Goal: Task Accomplishment & Management: Complete application form

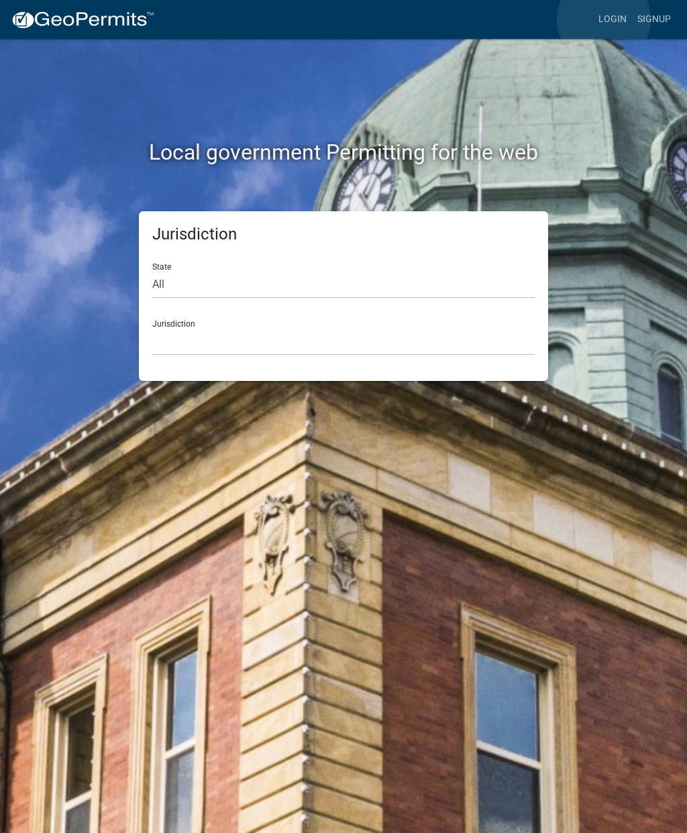
click at [604, 20] on link "Login" at bounding box center [612, 19] width 39 height 25
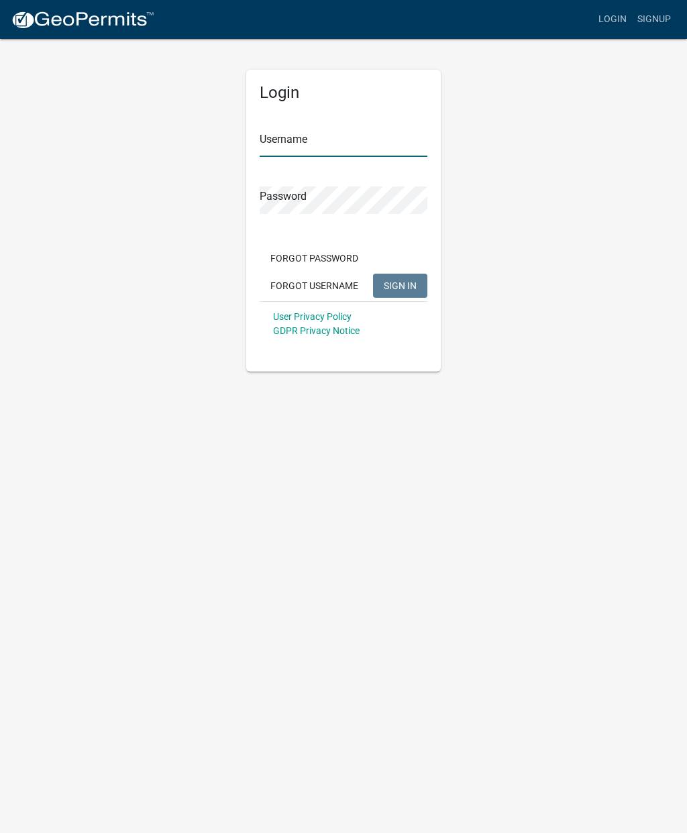
click at [308, 141] on input "Username" at bounding box center [343, 142] width 168 height 27
type input "Cmoreland"
click at [400, 274] on button "SIGN IN" at bounding box center [400, 286] width 54 height 24
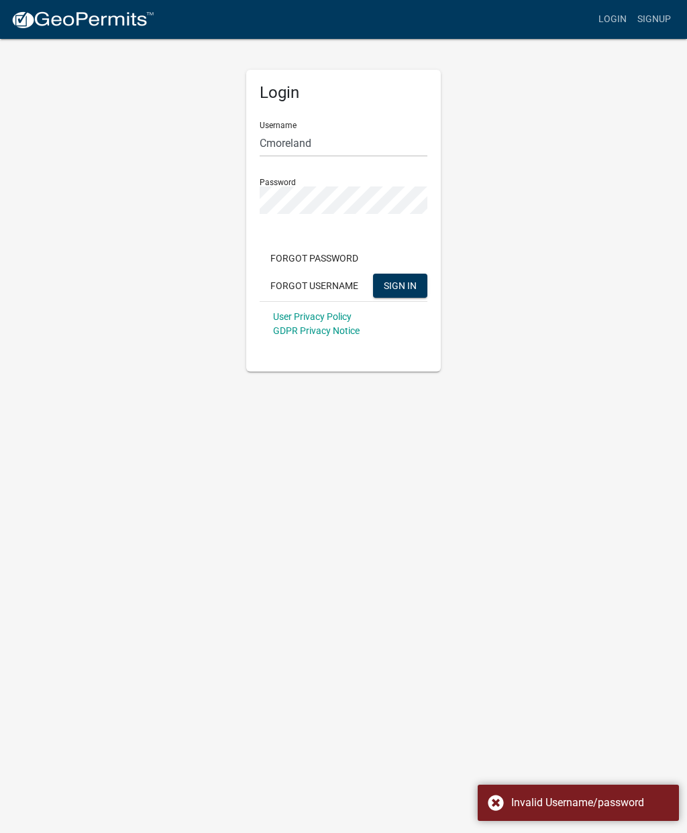
click at [487, 798] on div "Invalid Username/password" at bounding box center [577, 802] width 201 height 36
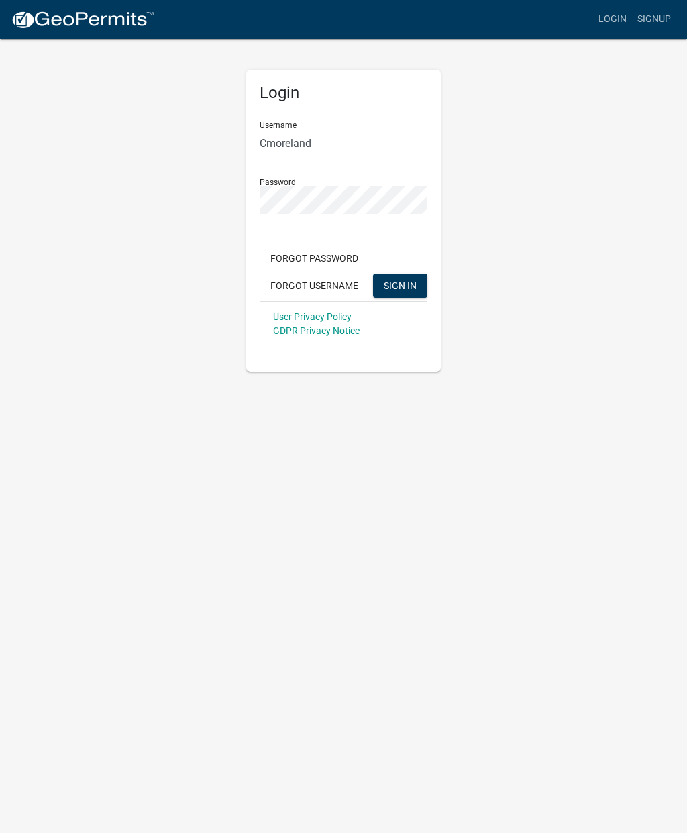
click at [400, 278] on button "SIGN IN" at bounding box center [400, 286] width 54 height 24
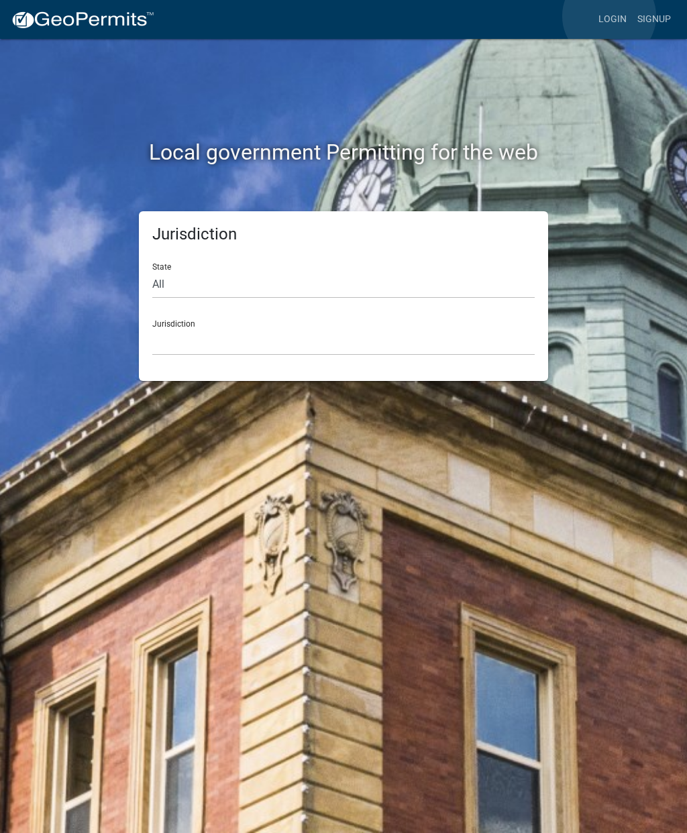
click at [609, 16] on link "Login" at bounding box center [612, 19] width 39 height 25
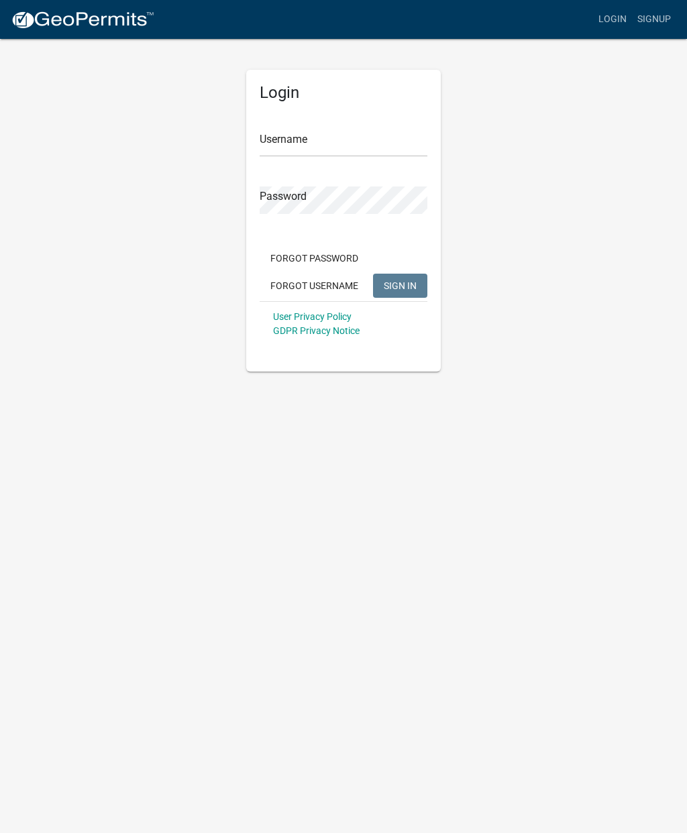
click at [279, 140] on input "Username" at bounding box center [343, 142] width 168 height 27
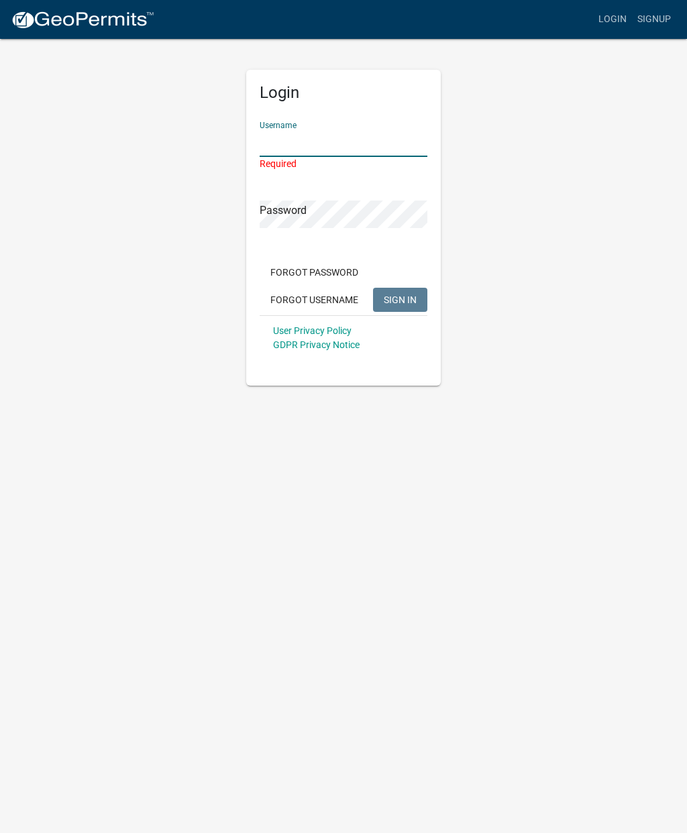
type input "Cmoreland"
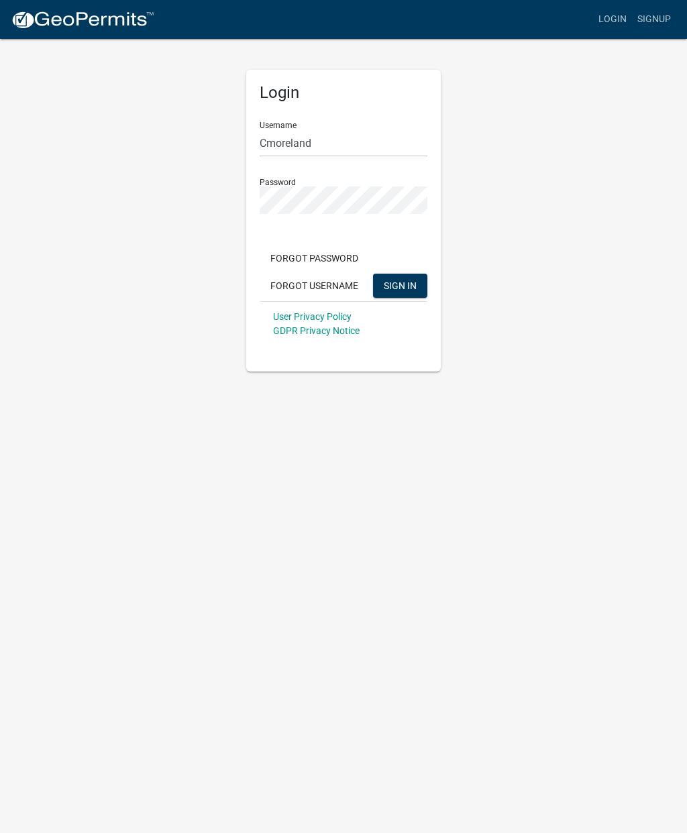
click at [402, 280] on span "SIGN IN" at bounding box center [400, 285] width 33 height 11
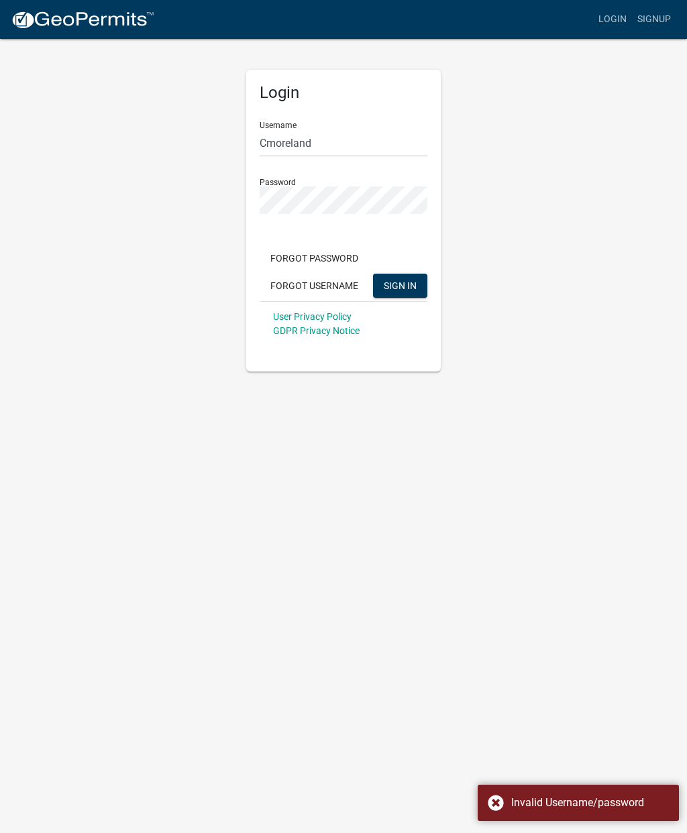
click at [494, 800] on div "Invalid Username/password" at bounding box center [577, 802] width 201 height 36
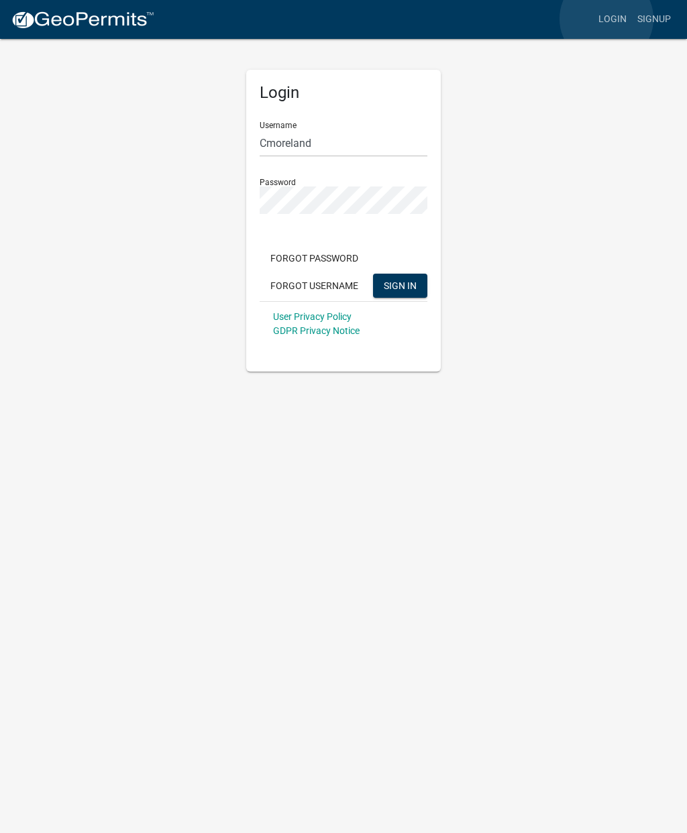
click at [606, 19] on link "Login" at bounding box center [612, 19] width 39 height 25
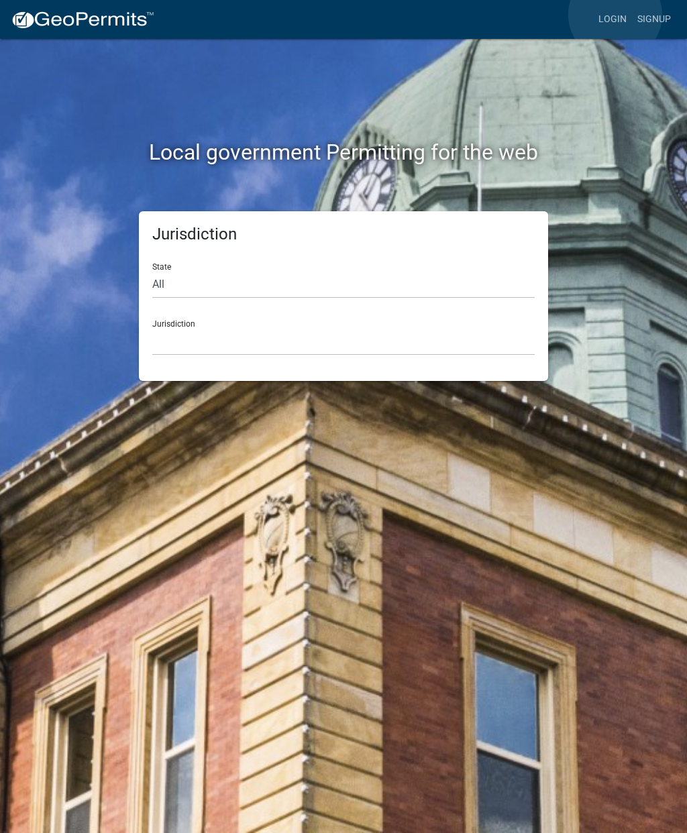
click at [616, 15] on link "Login" at bounding box center [612, 19] width 39 height 25
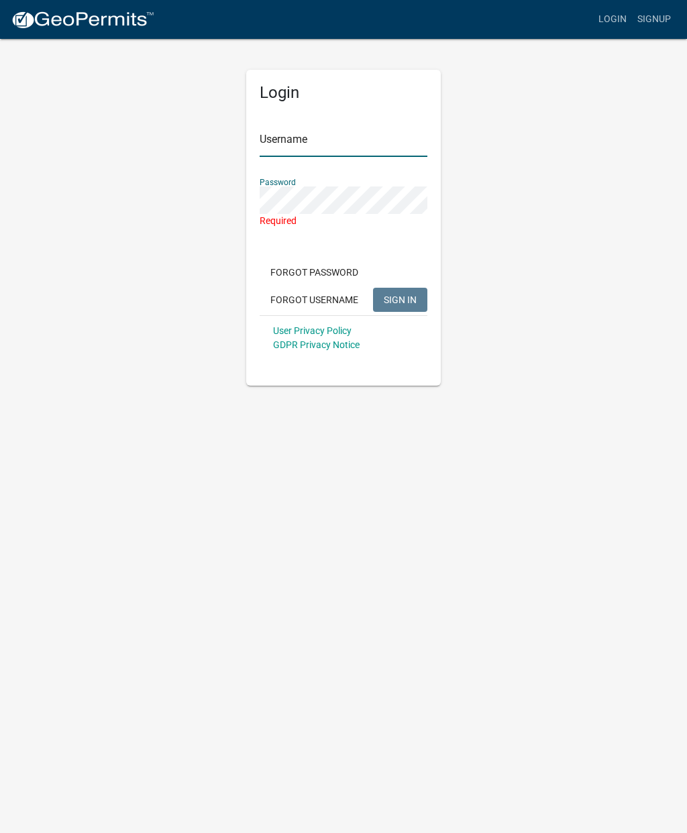
click at [299, 137] on input "Username" at bounding box center [343, 142] width 168 height 27
type input "Cmoreland"
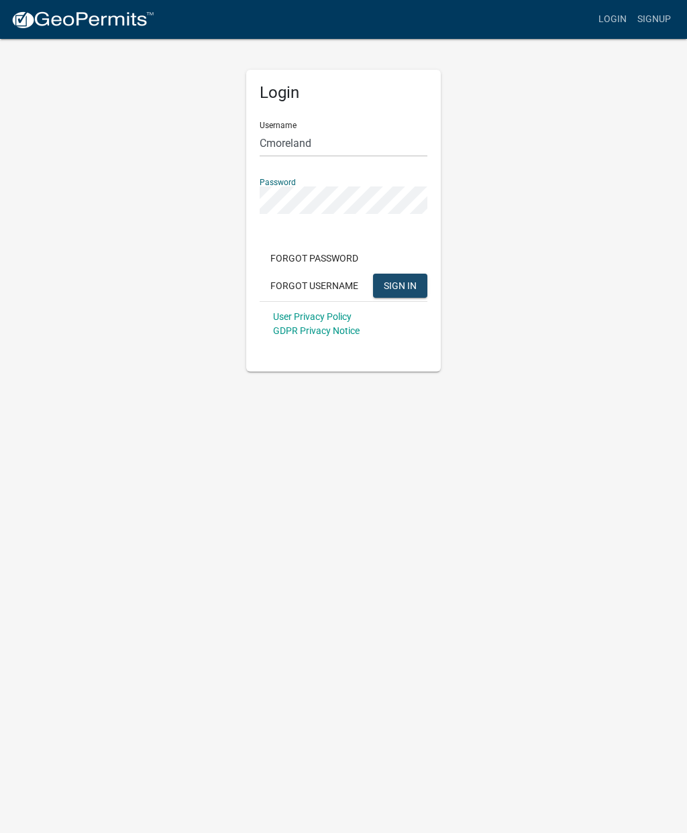
click at [414, 286] on span "SIGN IN" at bounding box center [400, 285] width 33 height 11
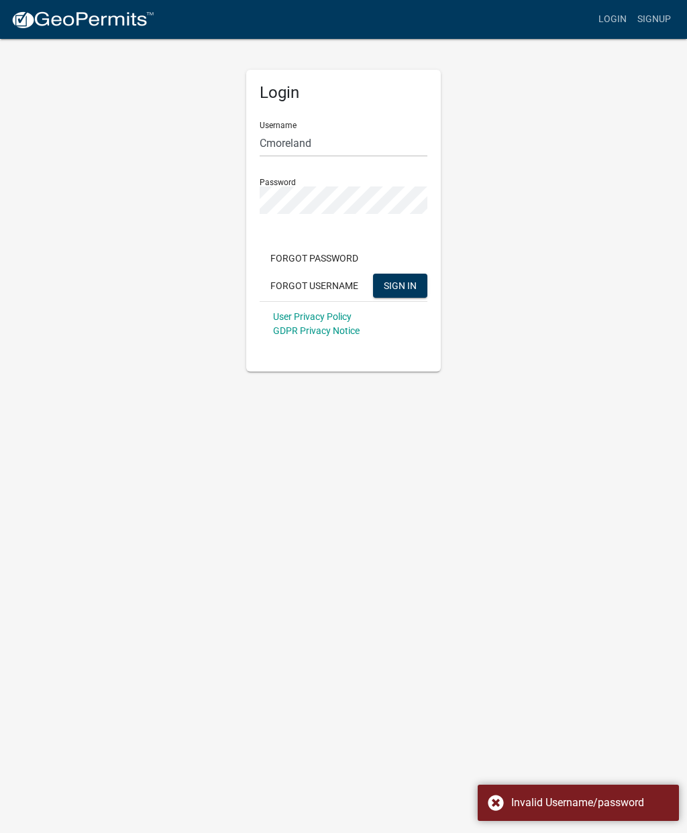
click at [495, 803] on div "Invalid Username/password" at bounding box center [577, 802] width 201 height 36
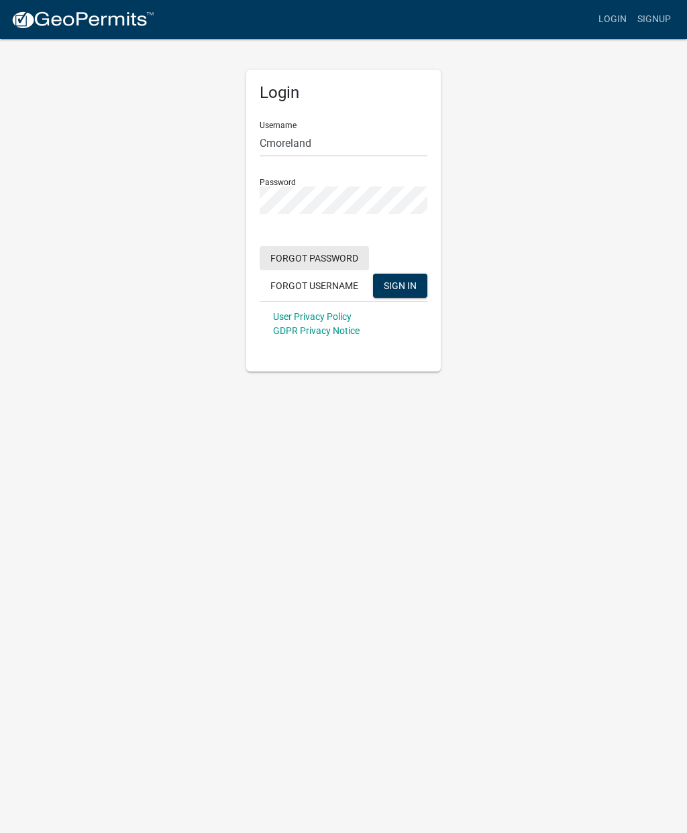
click at [312, 255] on button "Forgot Password" at bounding box center [313, 258] width 109 height 24
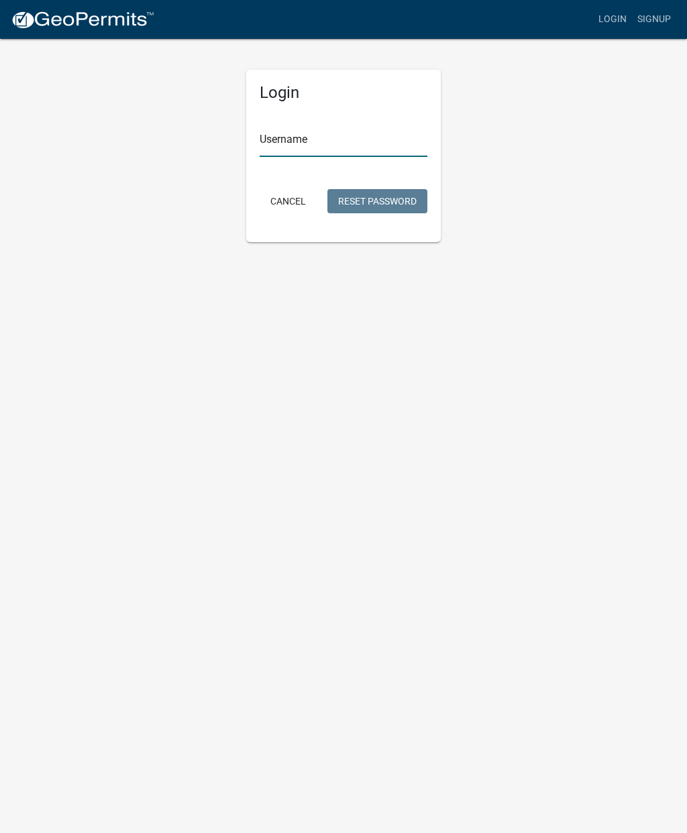
click at [292, 141] on input "Username" at bounding box center [343, 142] width 168 height 27
type input "Cmoreland"
click at [367, 198] on button "Reset Password" at bounding box center [377, 201] width 100 height 24
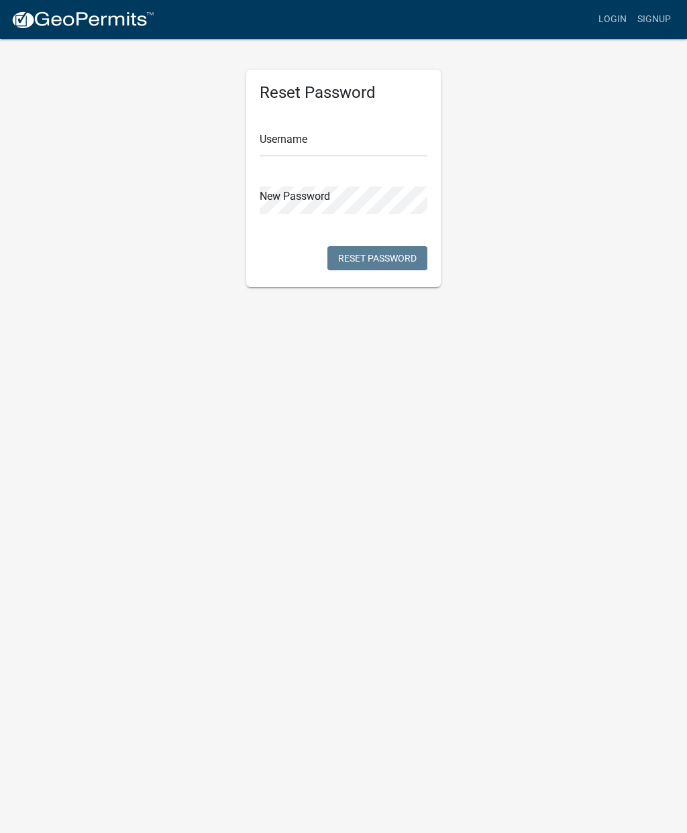
click at [284, 142] on input "text" at bounding box center [343, 142] width 168 height 27
type input "Cmoreland"
click at [393, 257] on button "Reset Password" at bounding box center [377, 258] width 100 height 24
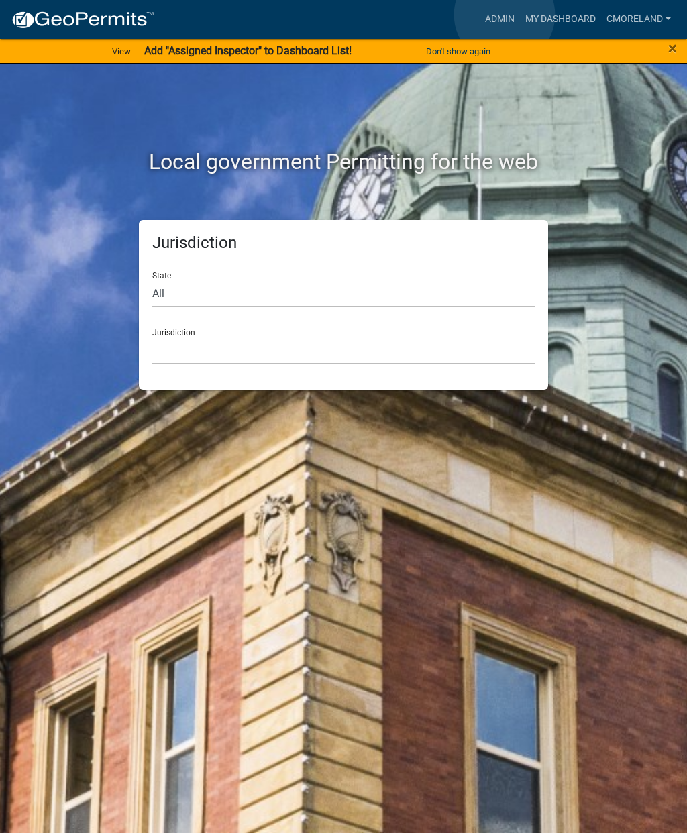
click at [504, 15] on link "Admin" at bounding box center [499, 19] width 40 height 25
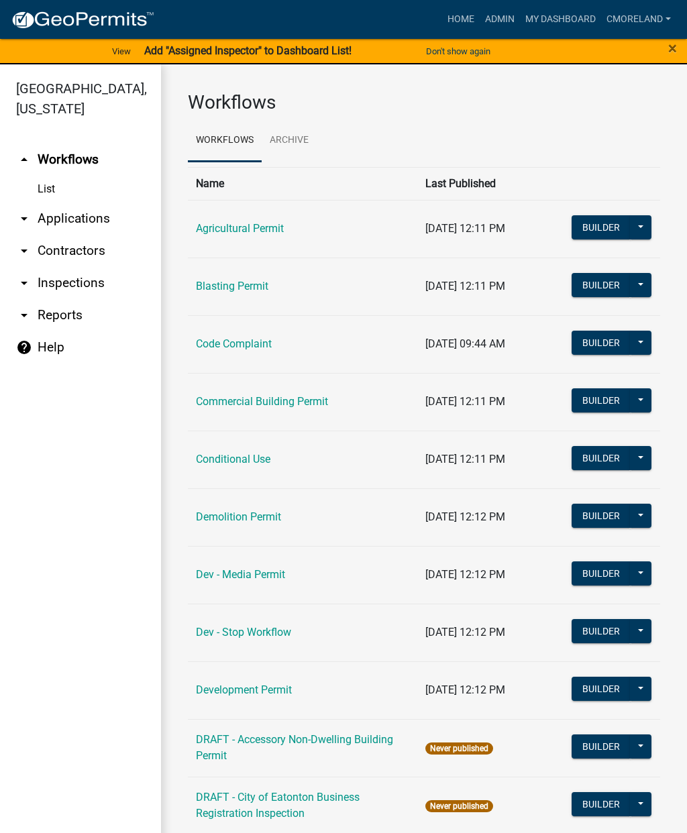
click at [77, 288] on link "arrow_drop_down Inspections" at bounding box center [80, 283] width 161 height 32
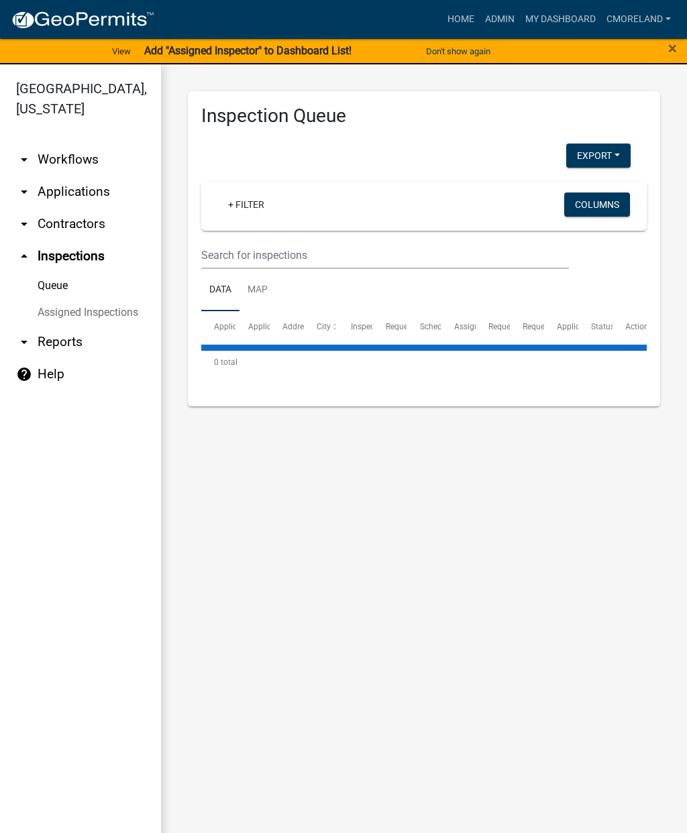
select select "2: 50"
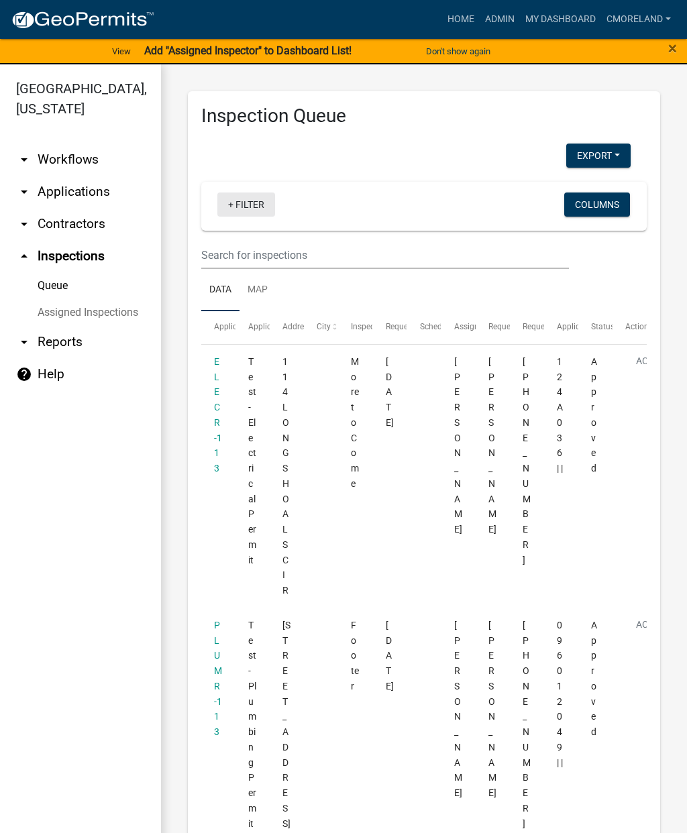
click at [249, 202] on link "+ Filter" at bounding box center [246, 204] width 58 height 24
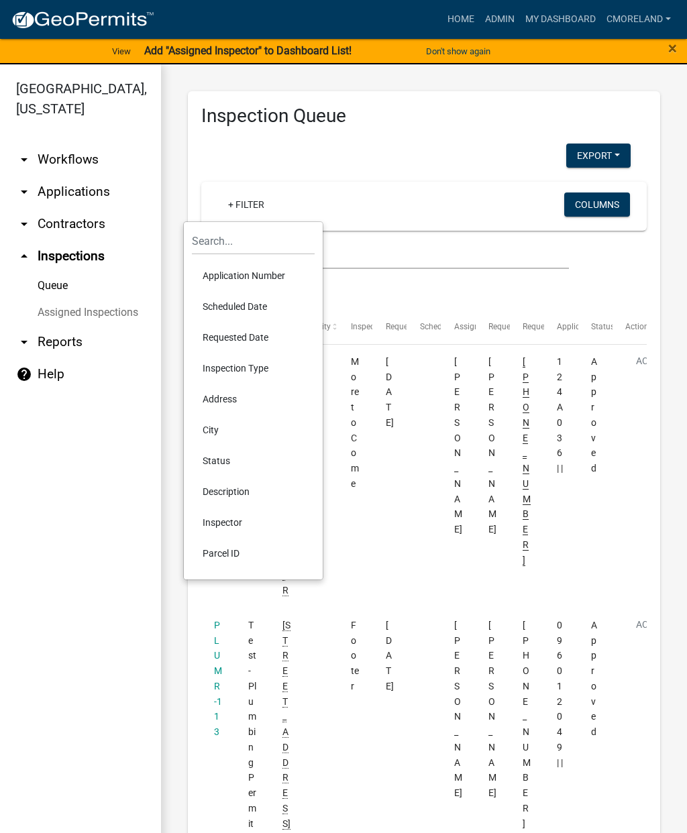
click at [233, 302] on li "Scheduled Date" at bounding box center [253, 306] width 123 height 31
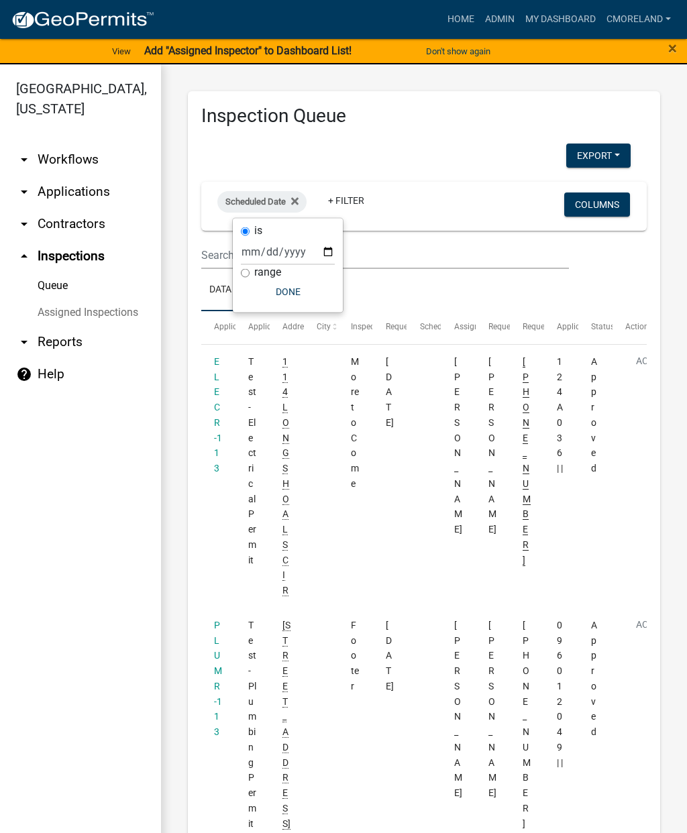
click at [294, 206] on fa-icon at bounding box center [292, 201] width 13 height 21
click at [255, 213] on link "+ Filter" at bounding box center [246, 204] width 58 height 24
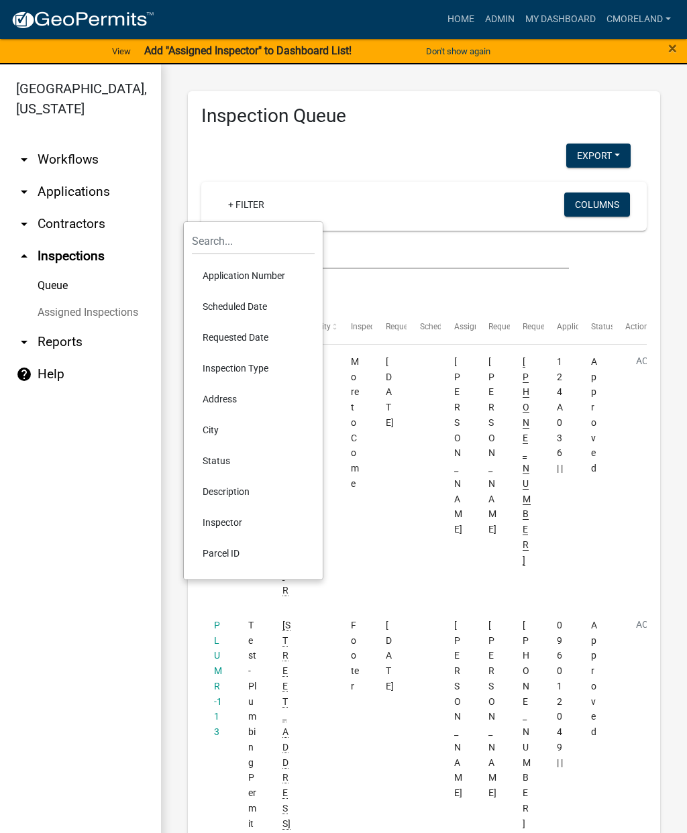
click at [227, 337] on li "Requested Date" at bounding box center [253, 337] width 123 height 31
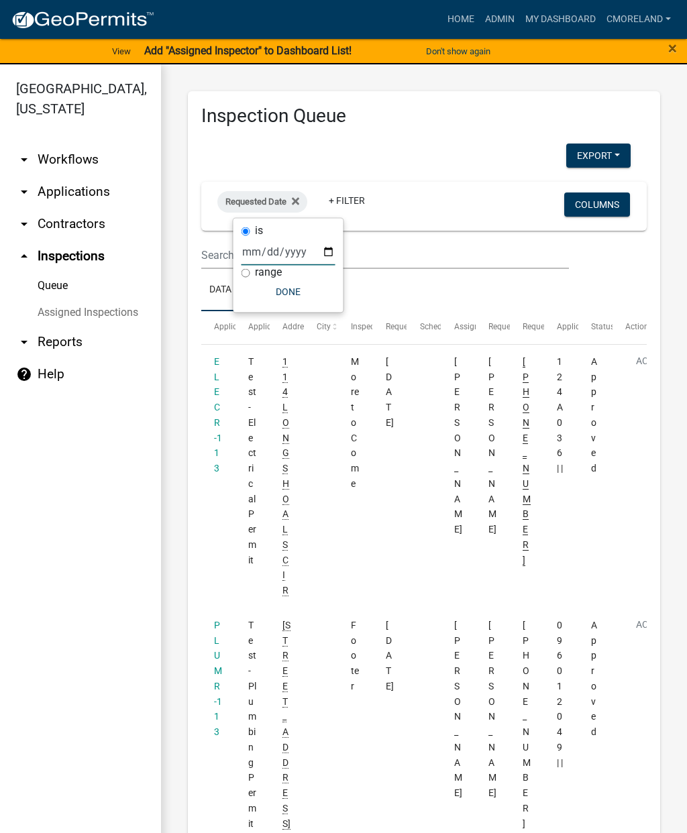
click at [268, 243] on input "date" at bounding box center [288, 251] width 94 height 27
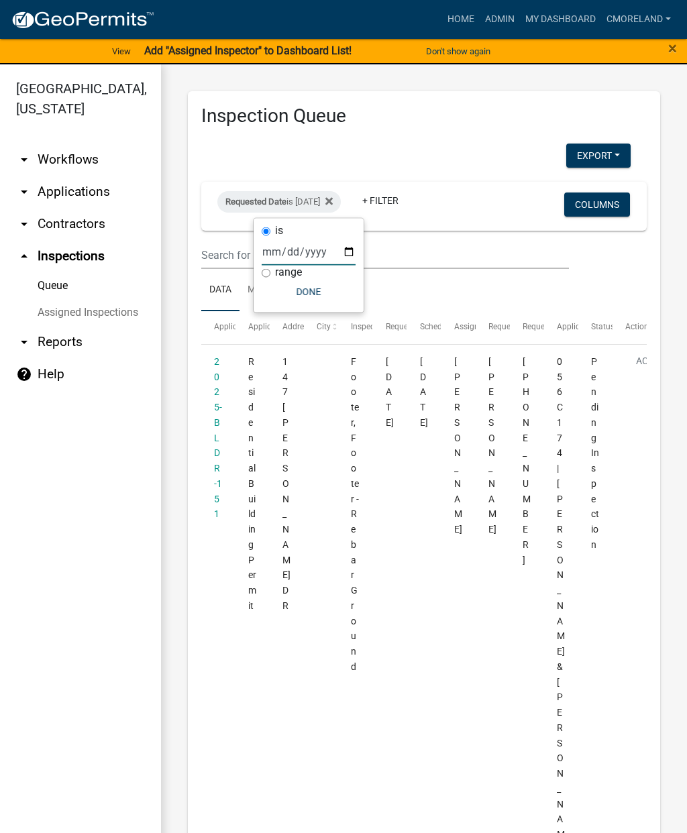
type input "2025-08-15"
select select "2: 50"
click at [295, 287] on button "Done" at bounding box center [308, 292] width 94 height 24
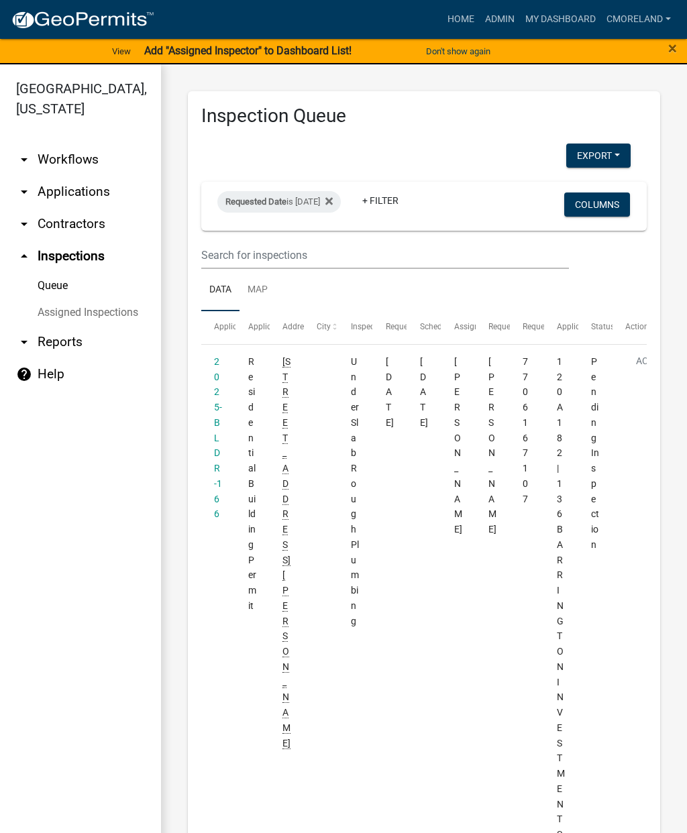
click at [337, 202] on div "Requested Date is 08/15/2025" at bounding box center [278, 201] width 123 height 21
click at [302, 249] on input "2025-08-15" at bounding box center [308, 251] width 94 height 27
type input "2025-08-18"
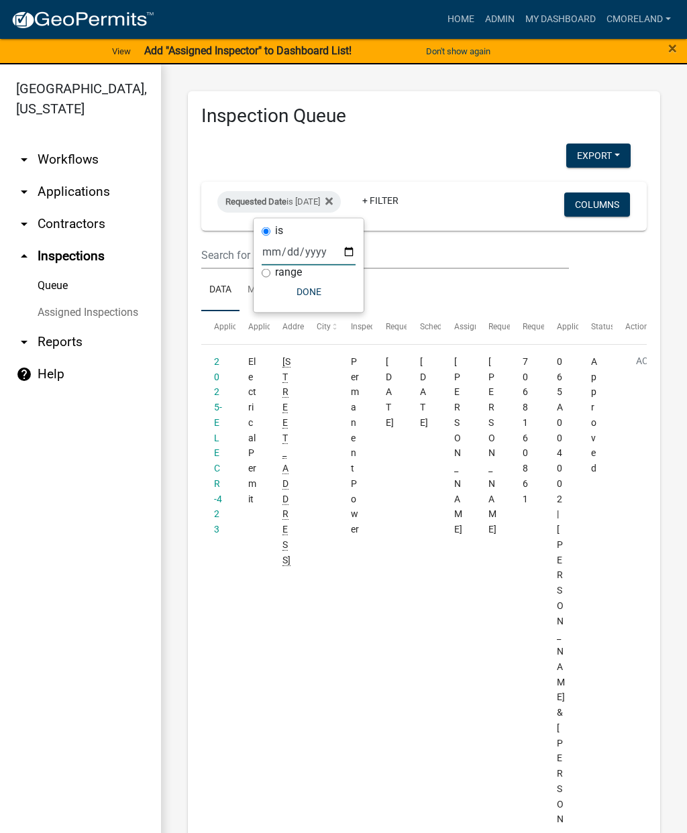
click at [294, 299] on button "Done" at bounding box center [308, 292] width 94 height 24
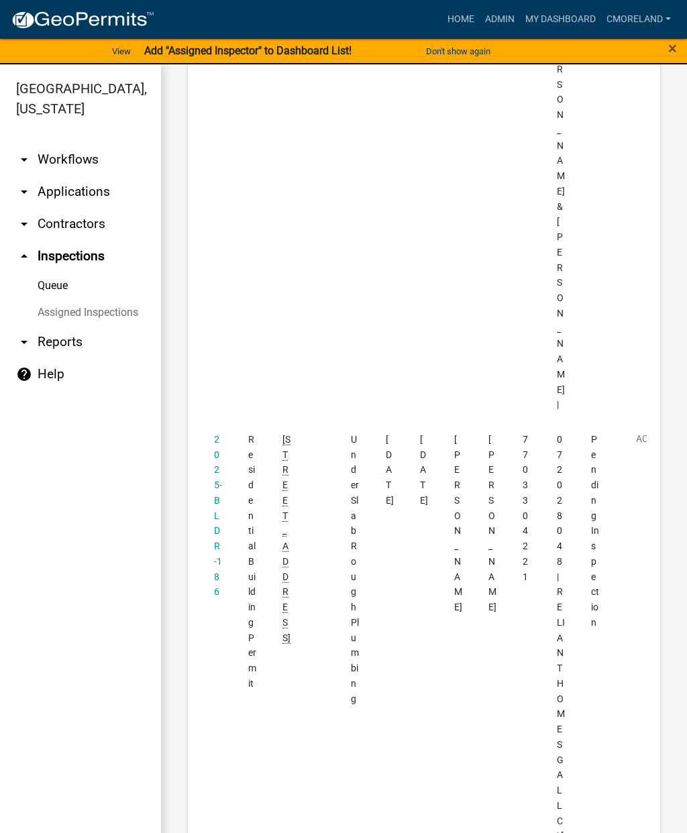
scroll to position [3127, 0]
click at [214, 433] on link "2025-BLDR-186" at bounding box center [218, 515] width 8 height 164
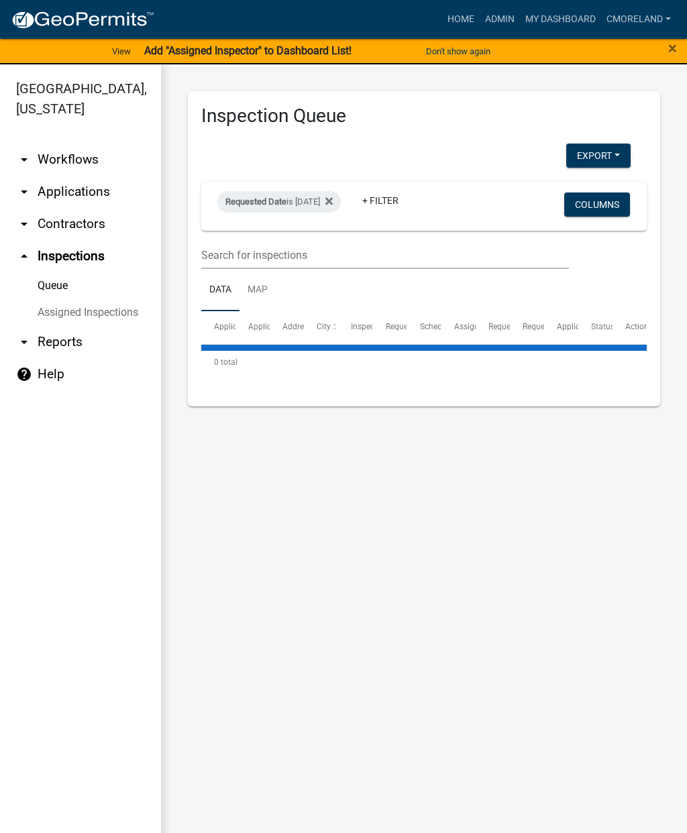
select select "2: 50"
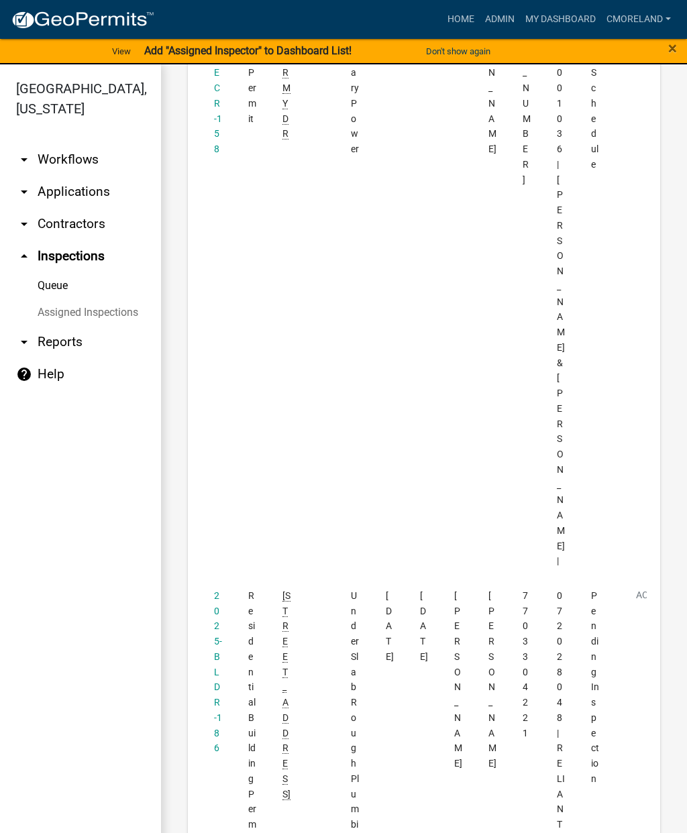
scroll to position [2978, 0]
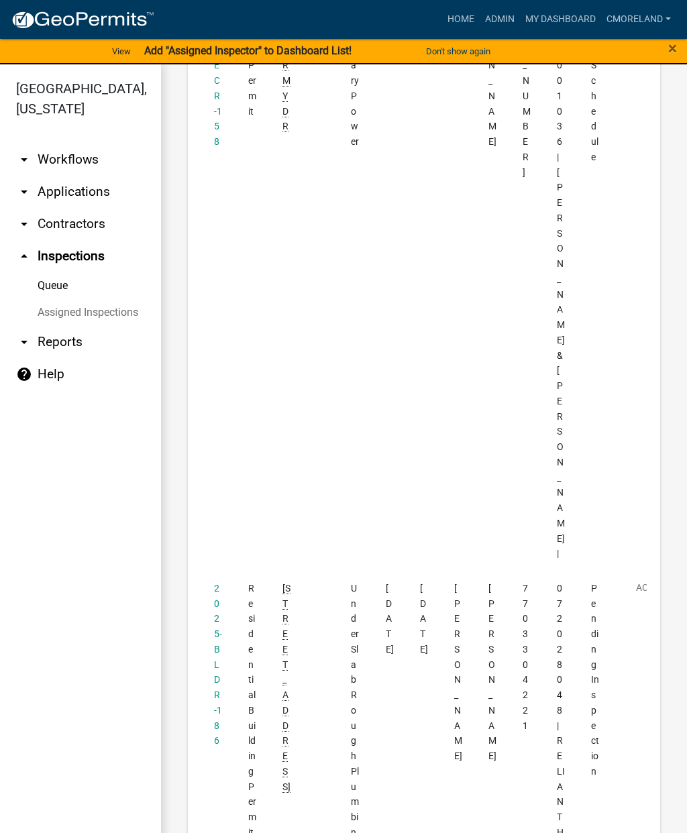
click at [215, 583] on link "2025-BLDR-186" at bounding box center [218, 665] width 8 height 164
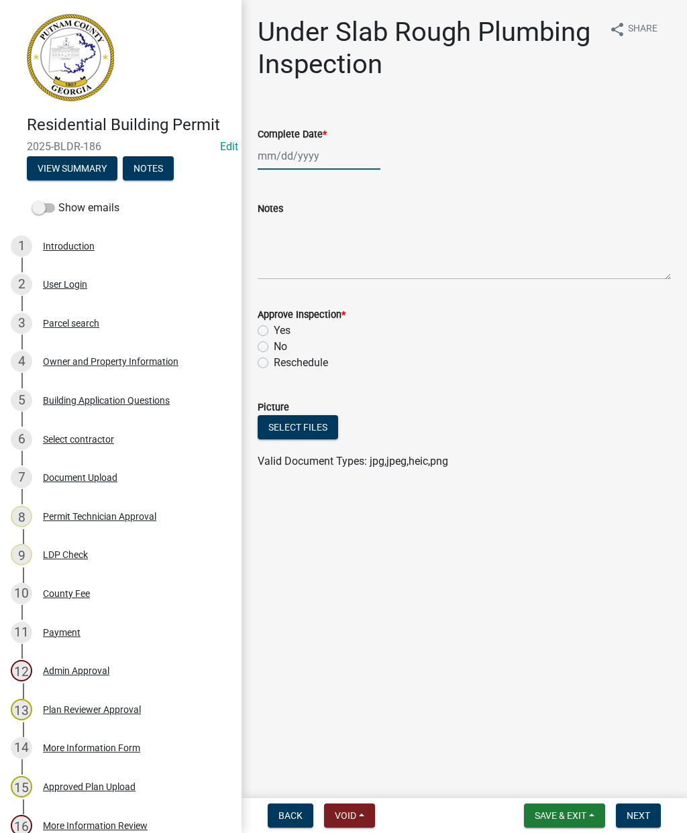
click at [279, 152] on div at bounding box center [318, 155] width 123 height 27
select select "8"
select select "2025"
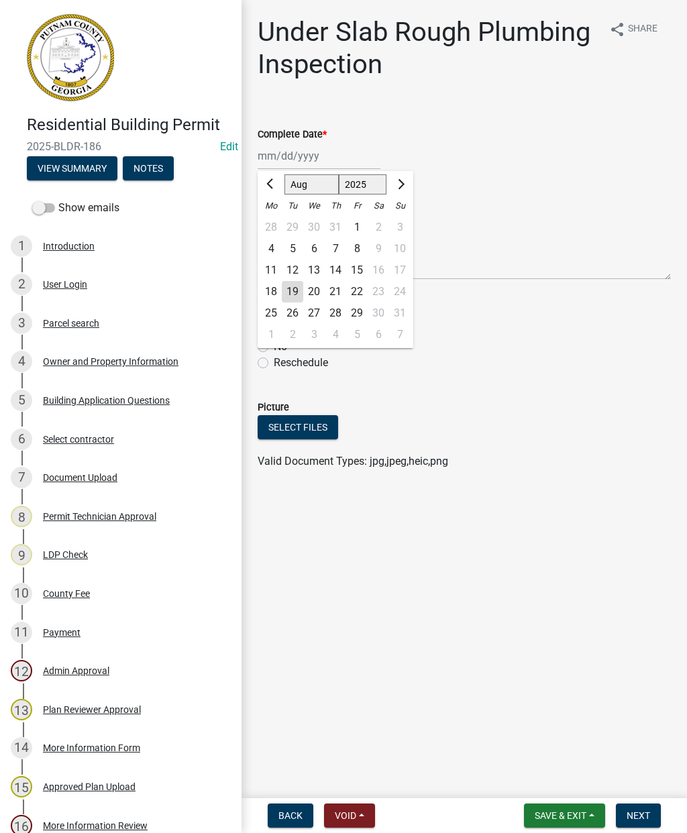
click at [299, 290] on div "19" at bounding box center [292, 291] width 21 height 21
type input "08/19/2025"
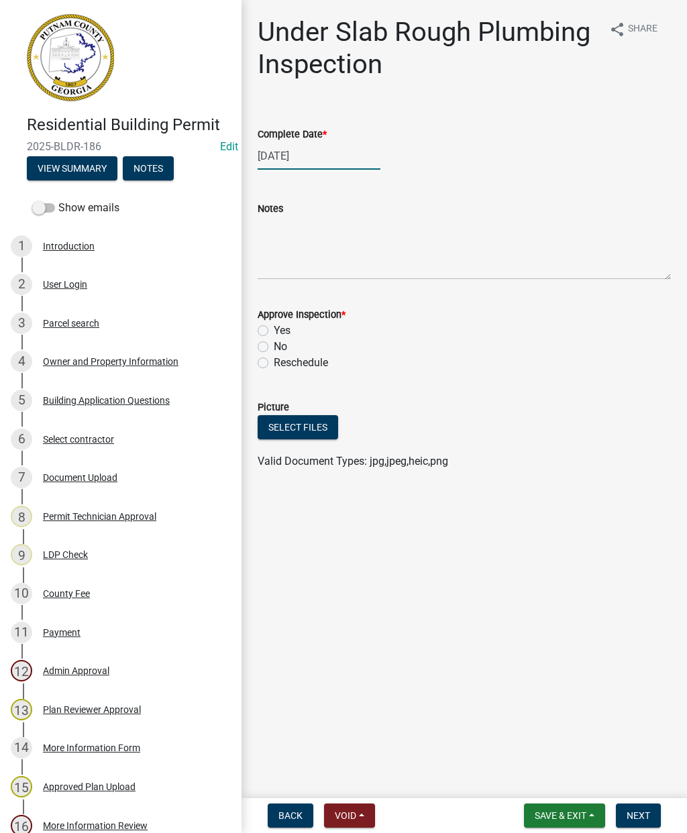
click at [282, 157] on div "08/19/2025" at bounding box center [318, 155] width 123 height 27
select select "8"
select select "2025"
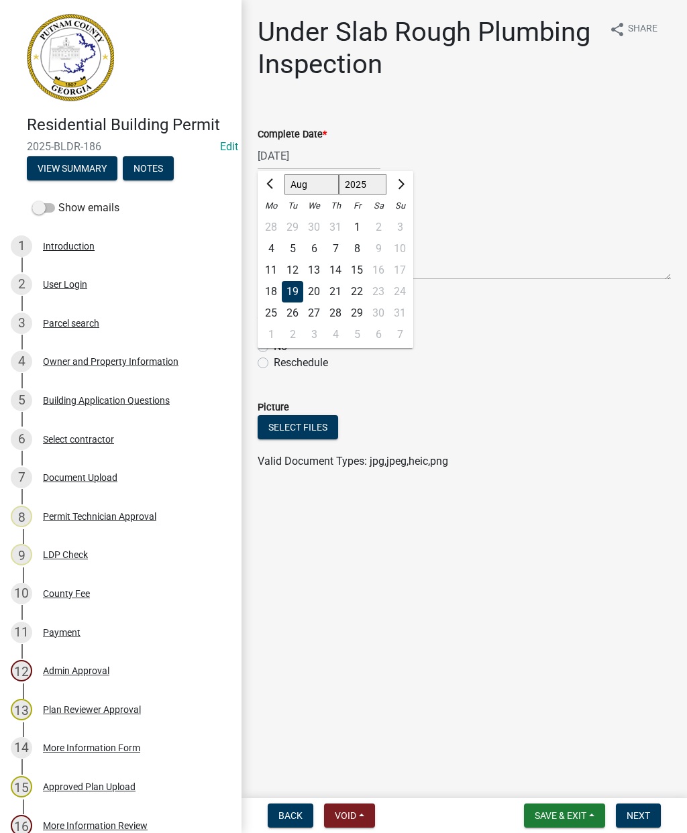
click at [270, 288] on div "18" at bounding box center [270, 291] width 21 height 21
type input "08/18/2025"
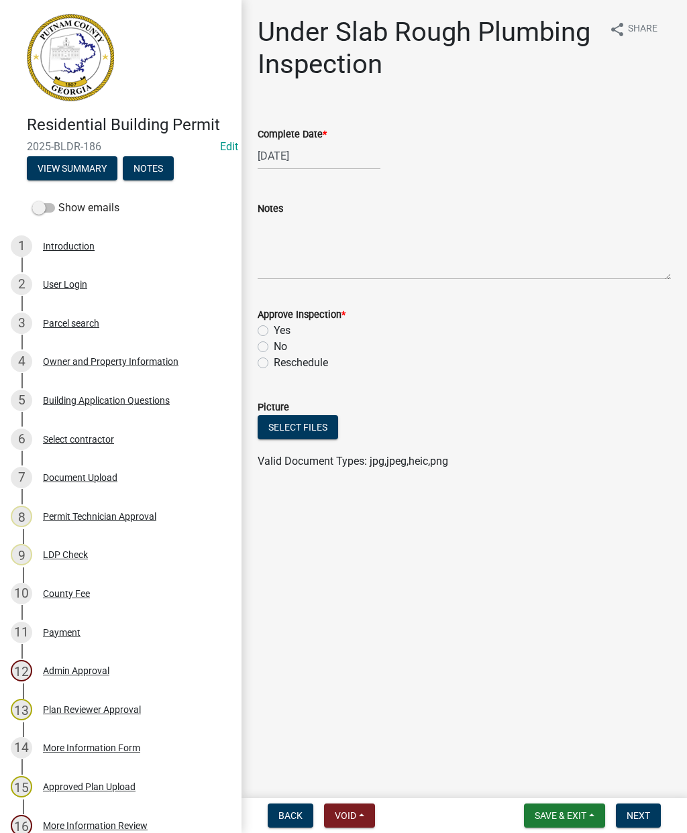
click at [274, 331] on label "Yes" at bounding box center [282, 331] width 17 height 16
click at [274, 331] on input "Yes" at bounding box center [278, 327] width 9 height 9
radio input "true"
click at [642, 806] on button "Next" at bounding box center [638, 815] width 45 height 24
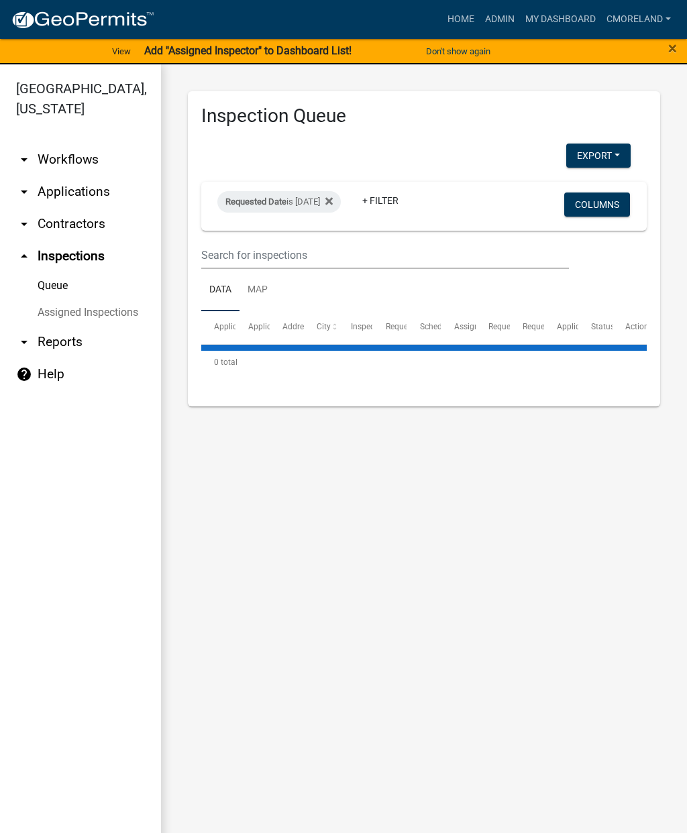
select select "2: 50"
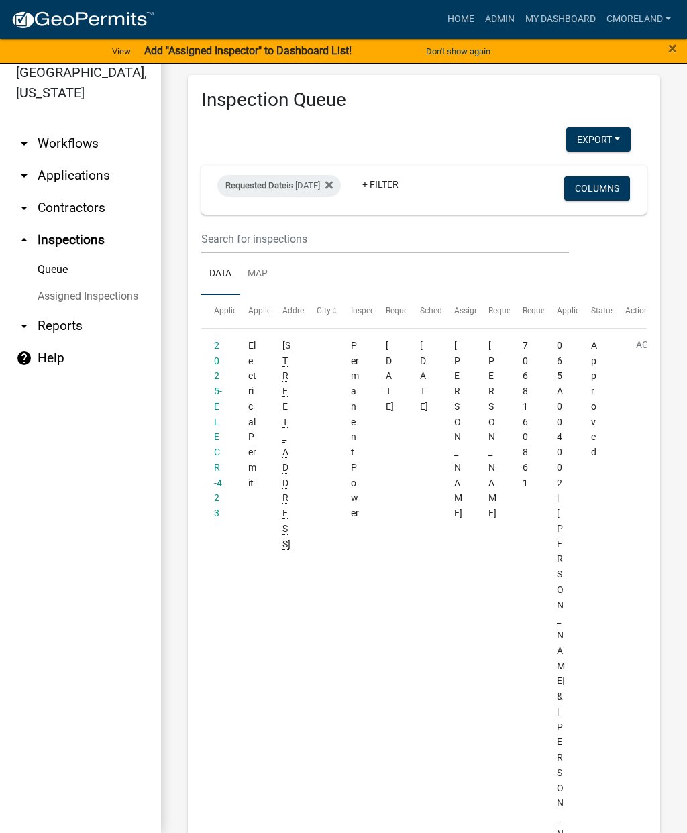
click at [333, 180] on icon at bounding box center [328, 185] width 7 height 11
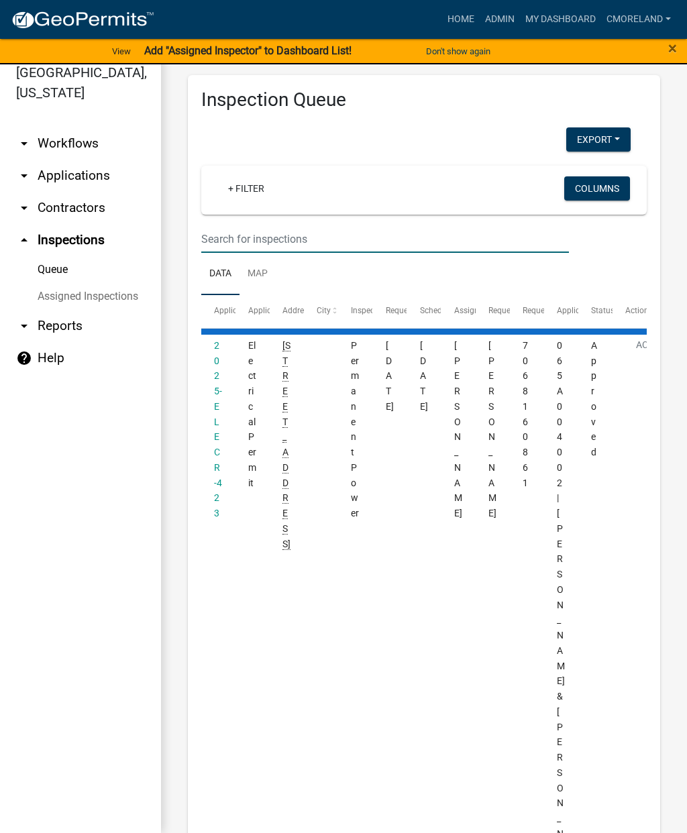
click at [229, 235] on input "text" at bounding box center [384, 238] width 367 height 27
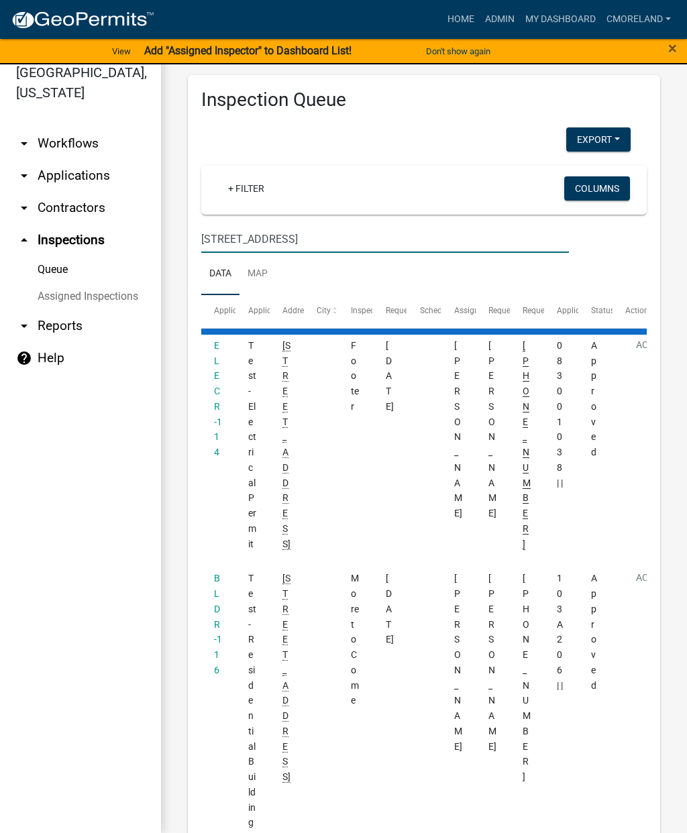
type input "103 Harmony grove ct"
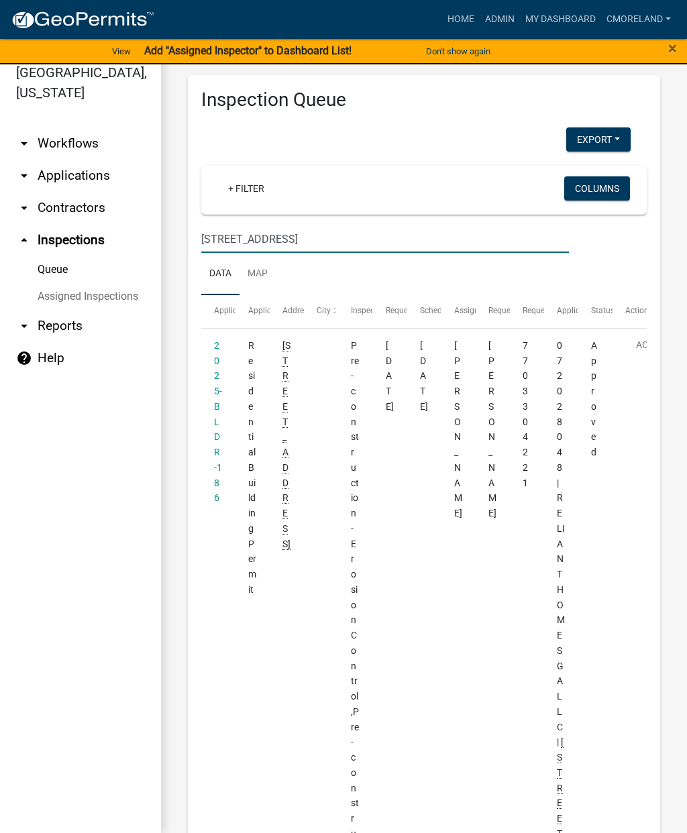
select select "2: 50"
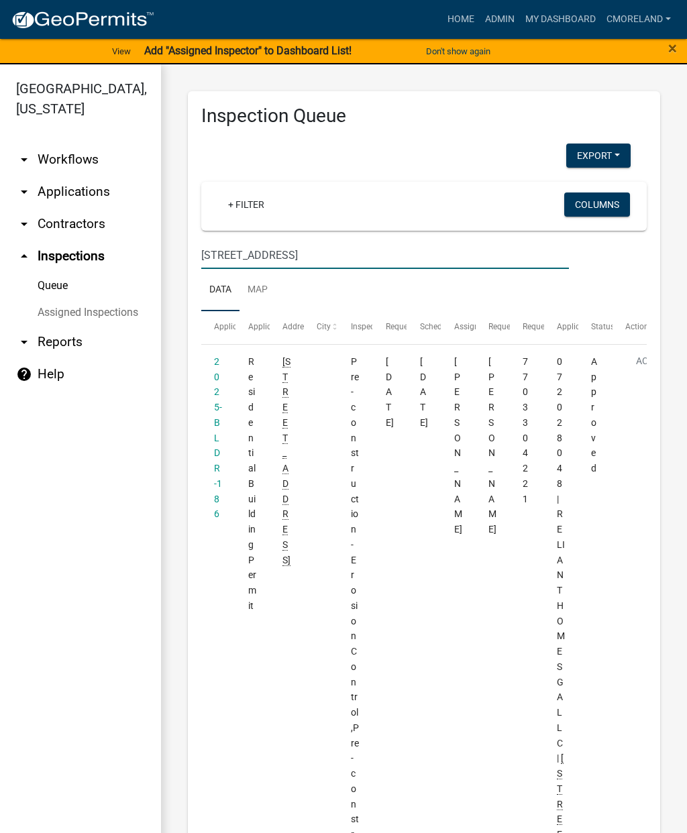
type input "103 Harmony grove ct"
click at [258, 209] on link "+ Filter" at bounding box center [246, 204] width 58 height 24
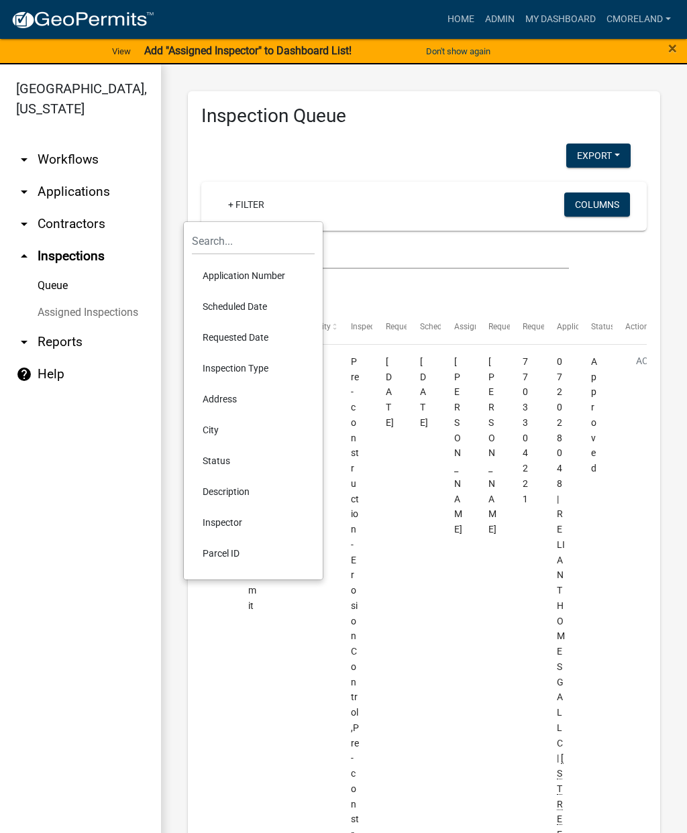
click at [263, 311] on li "Scheduled Date" at bounding box center [253, 306] width 123 height 31
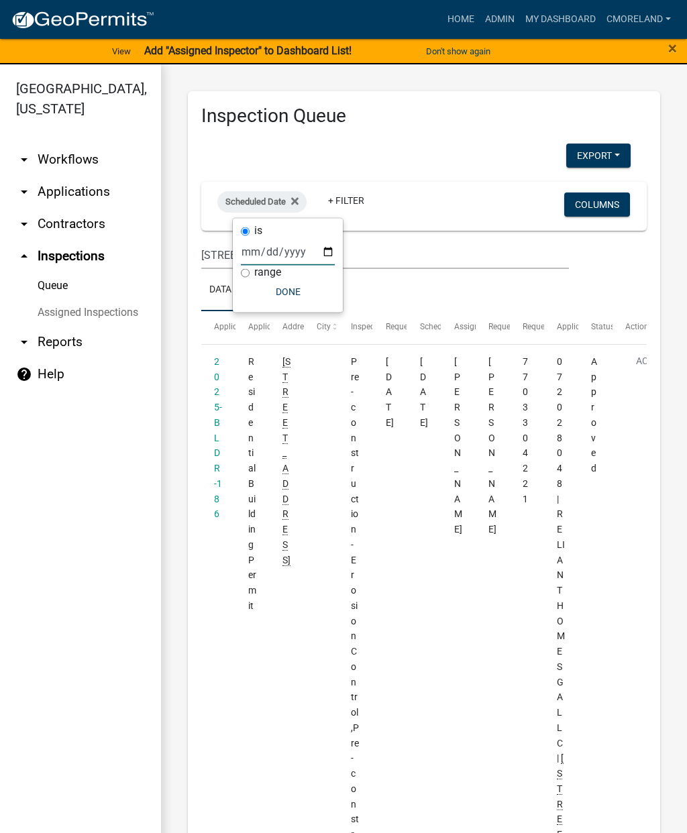
click at [286, 240] on input "date" at bounding box center [288, 251] width 94 height 27
type input "2025-08-19"
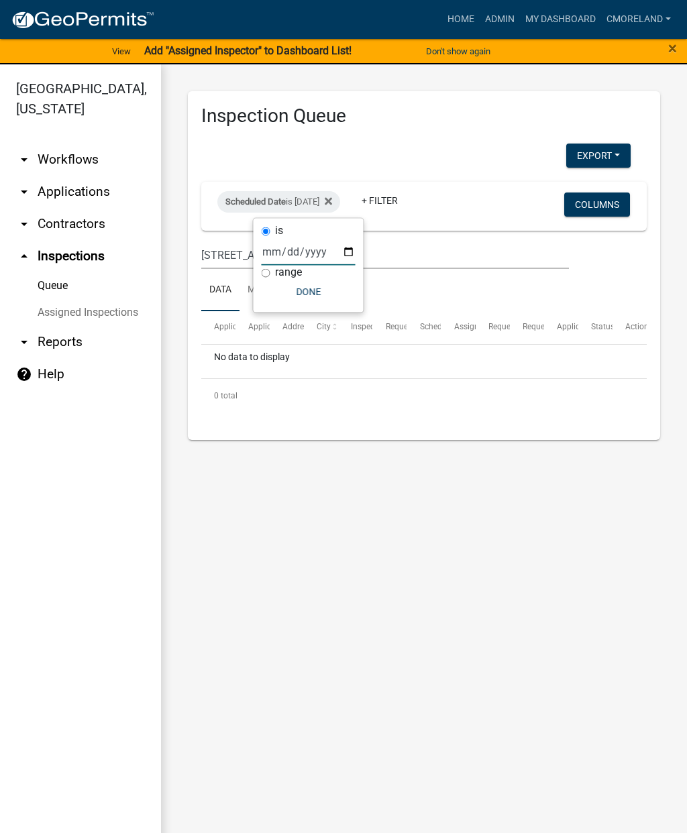
click at [309, 290] on button "Done" at bounding box center [308, 292] width 94 height 24
click at [408, 205] on link "+ Filter" at bounding box center [380, 200] width 58 height 24
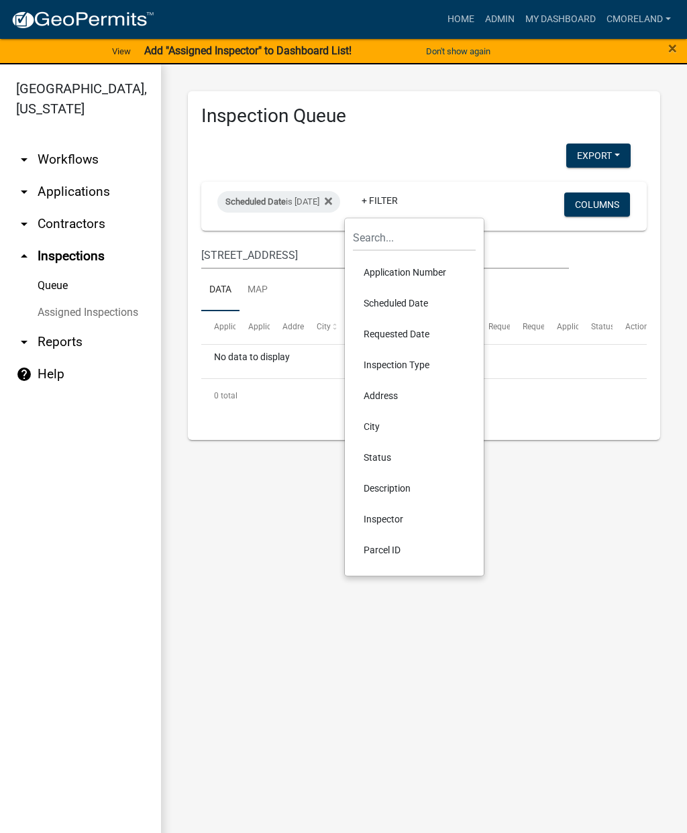
click at [409, 514] on li "Inspector" at bounding box center [414, 519] width 123 height 31
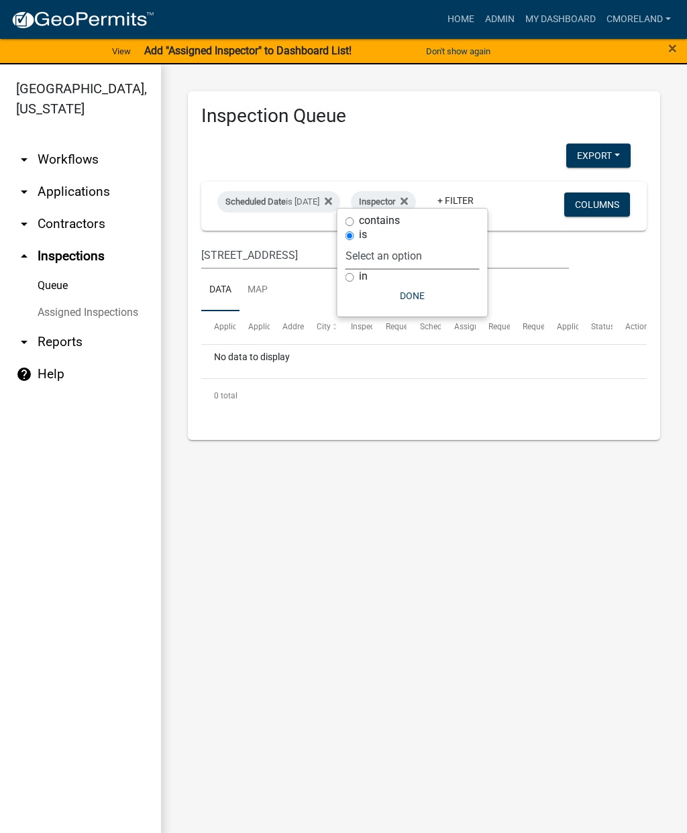
click at [469, 243] on select "Select an option None Michele Rivera Dorothy Evans Kenteria Williams Jerry Stok…" at bounding box center [412, 255] width 134 height 27
select select "a0ea4169-8540-4a2c-b9f4-cf4c1ffdeb95"
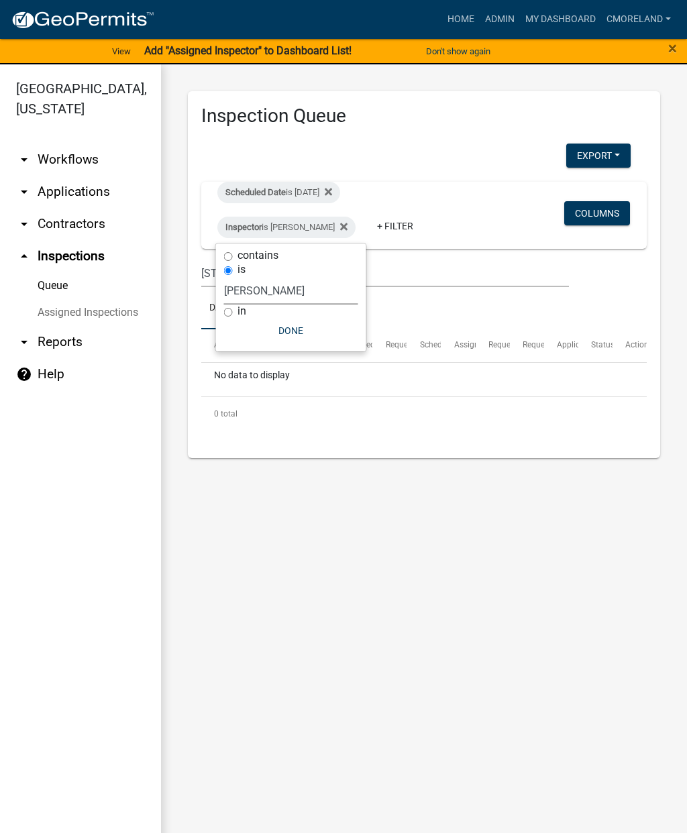
click at [307, 327] on button "Done" at bounding box center [291, 330] width 134 height 24
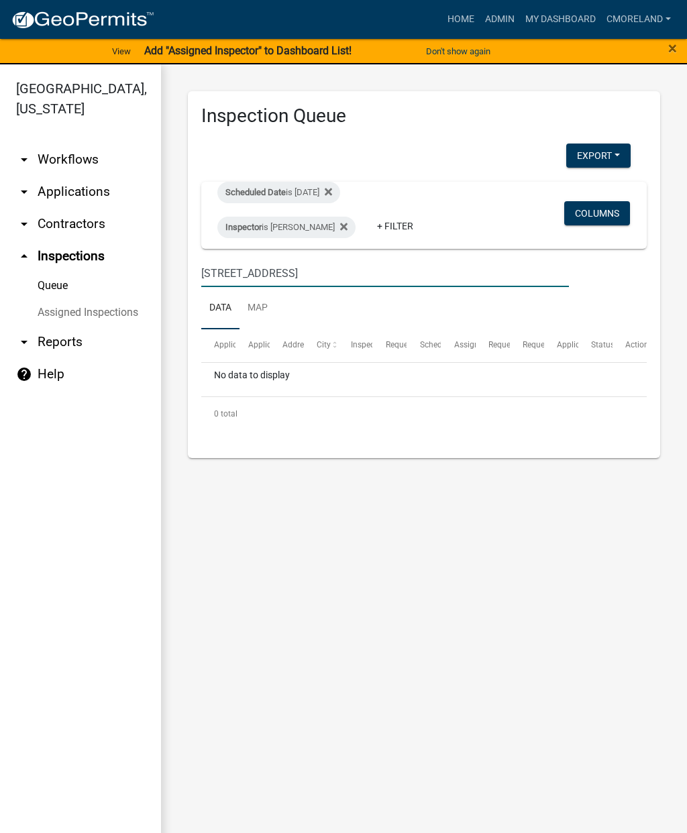
click at [353, 270] on input "103 Harmony grove ct" at bounding box center [384, 272] width 367 height 27
type input "1"
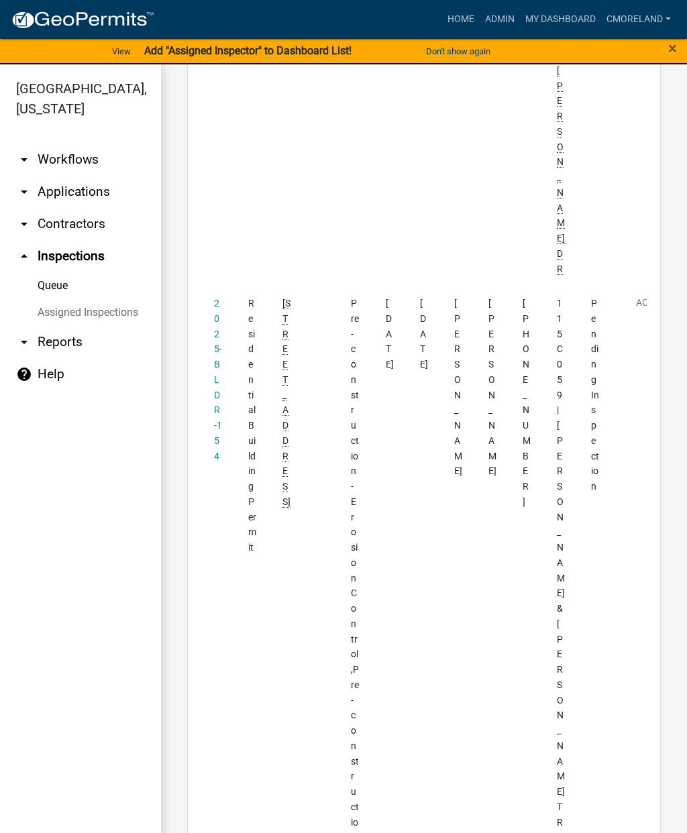
scroll to position [876, 0]
click at [221, 295] on link "2025-BLDR-154" at bounding box center [218, 377] width 8 height 164
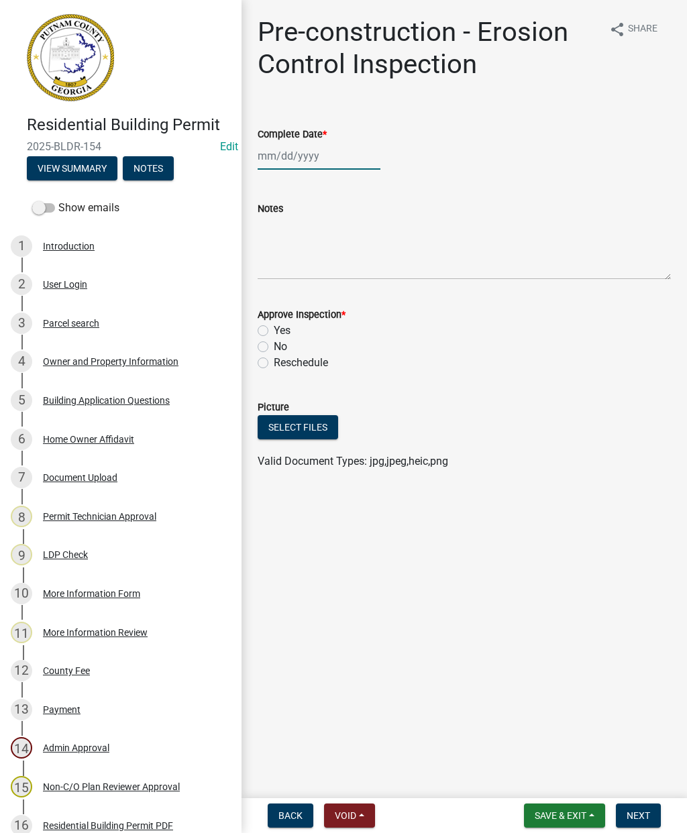
click at [302, 165] on div at bounding box center [318, 155] width 123 height 27
select select "8"
select select "2025"
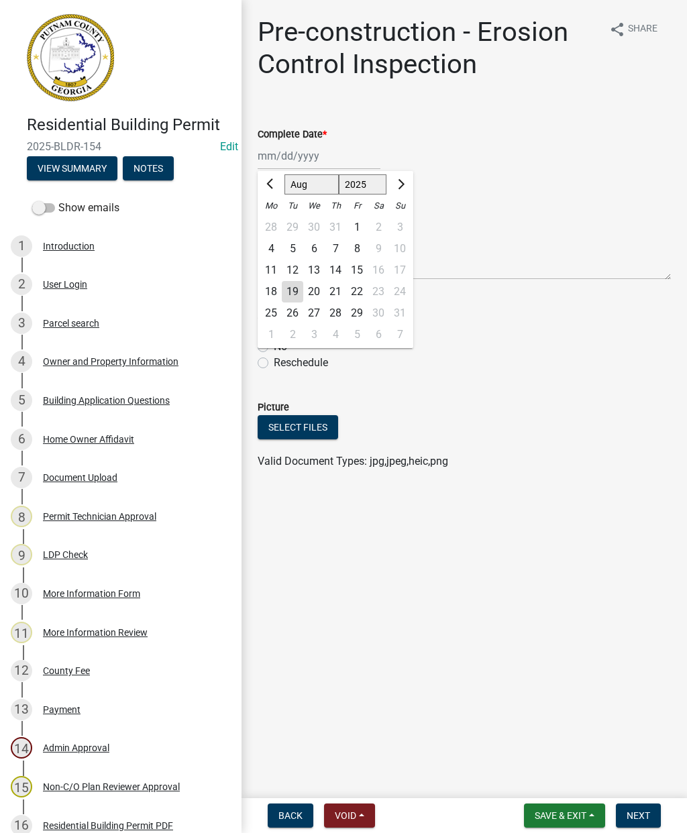
click at [302, 290] on div "19" at bounding box center [292, 291] width 21 height 21
type input "08/19/2025"
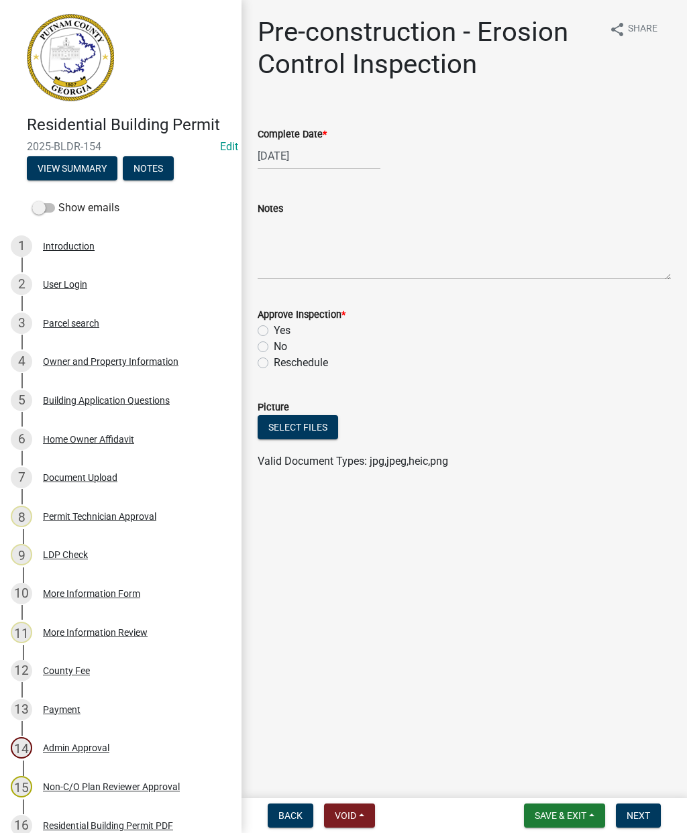
click at [275, 325] on label "Yes" at bounding box center [282, 331] width 17 height 16
click at [275, 325] on input "Yes" at bounding box center [278, 327] width 9 height 9
radio input "true"
click at [656, 805] on button "Next" at bounding box center [638, 815] width 45 height 24
click at [306, 157] on div at bounding box center [318, 155] width 123 height 27
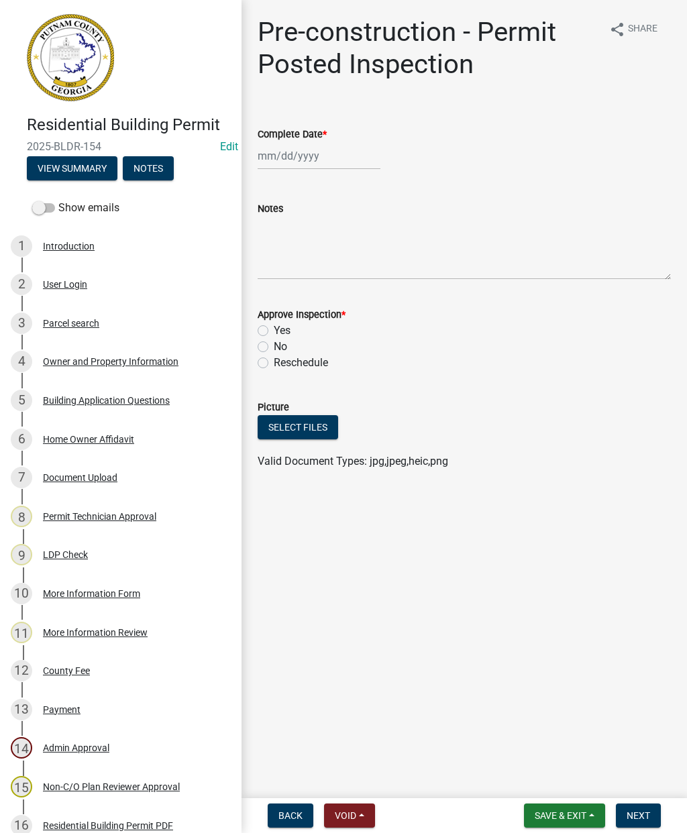
select select "8"
select select "2025"
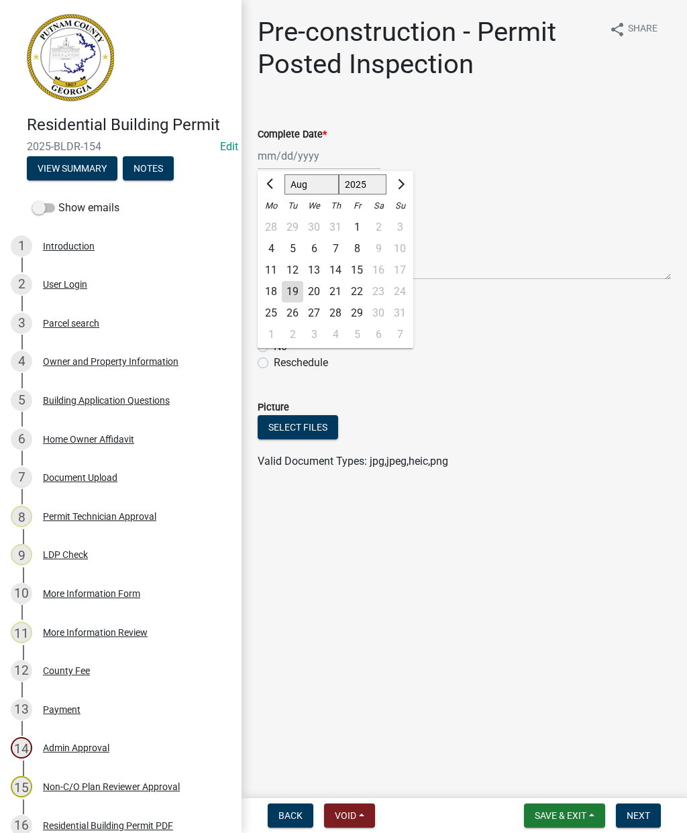
click at [302, 292] on div "19" at bounding box center [292, 291] width 21 height 21
type input "08/19/2025"
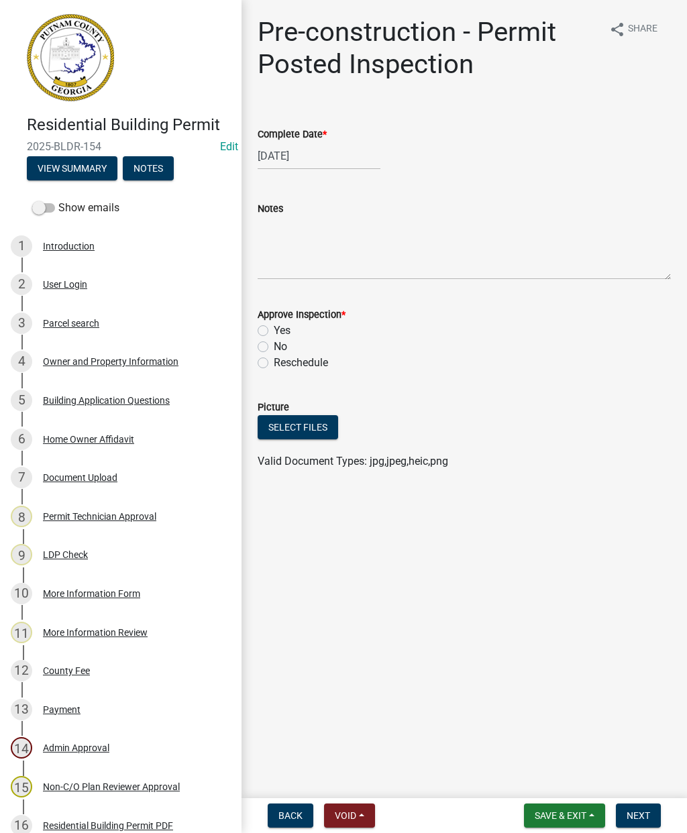
click at [274, 333] on label "Yes" at bounding box center [282, 331] width 17 height 16
click at [274, 331] on input "Yes" at bounding box center [278, 327] width 9 height 9
radio input "true"
click at [652, 809] on button "Next" at bounding box center [638, 815] width 45 height 24
click at [307, 153] on div at bounding box center [318, 155] width 123 height 27
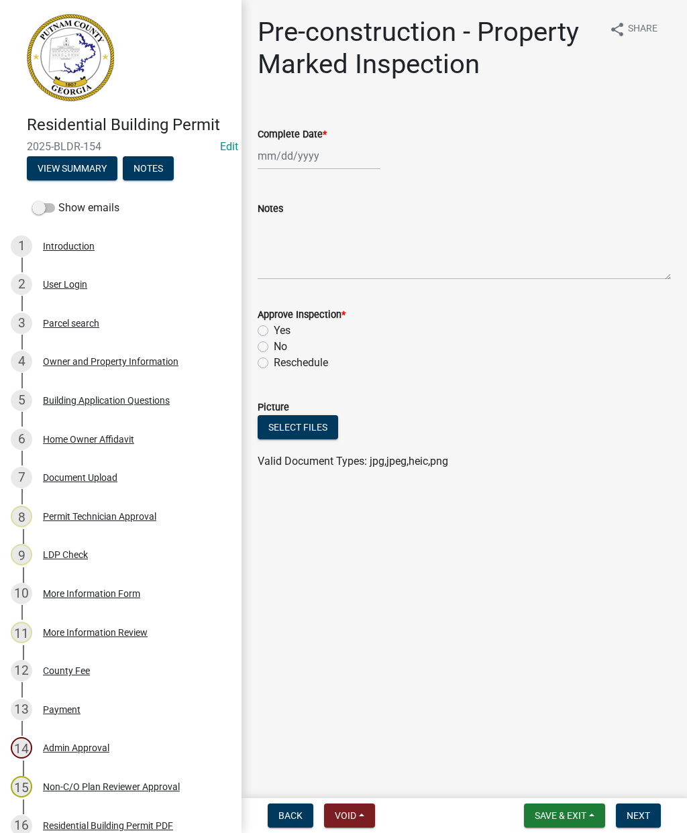
select select "8"
select select "2025"
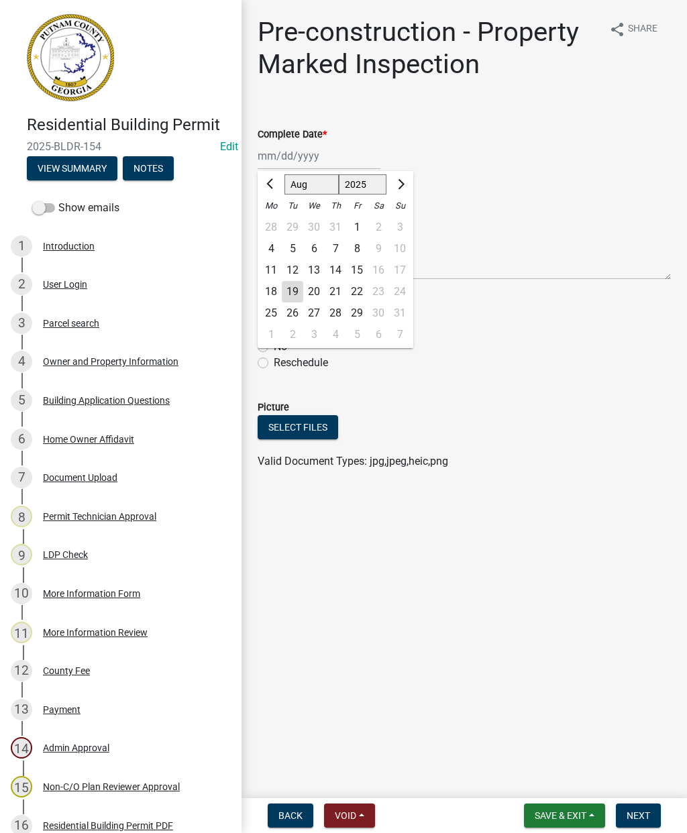
click at [302, 294] on div "19" at bounding box center [292, 291] width 21 height 21
type input "08/19/2025"
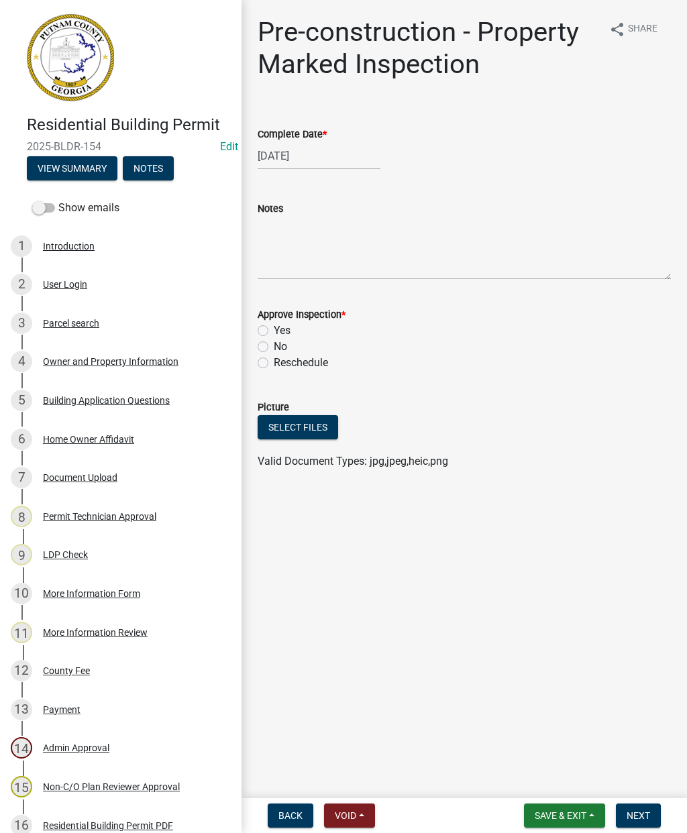
click at [274, 334] on label "Yes" at bounding box center [282, 331] width 17 height 16
click at [274, 331] on input "Yes" at bounding box center [278, 327] width 9 height 9
radio input "true"
click at [656, 809] on button "Next" at bounding box center [638, 815] width 45 height 24
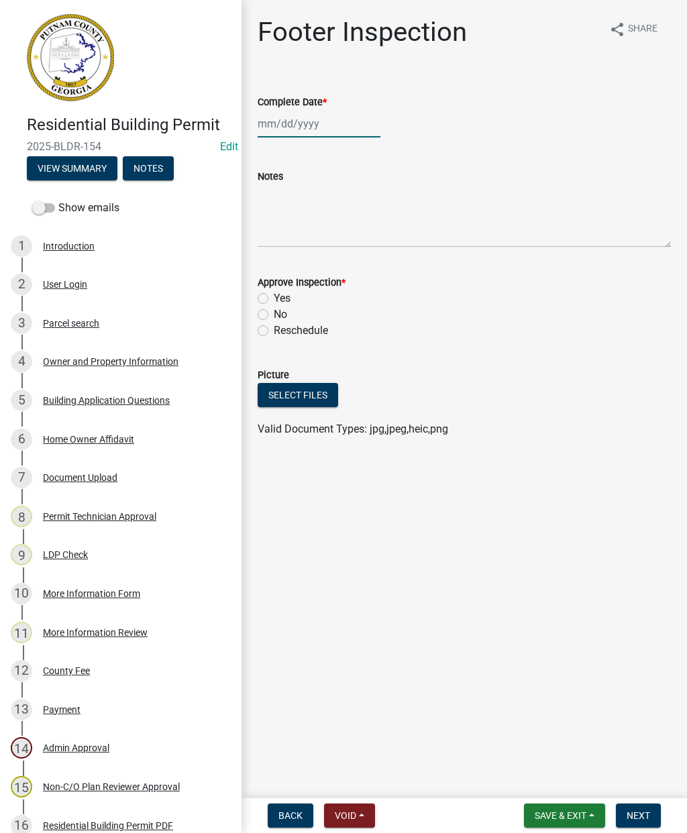
click at [309, 133] on div at bounding box center [318, 123] width 123 height 27
select select "8"
select select "2025"
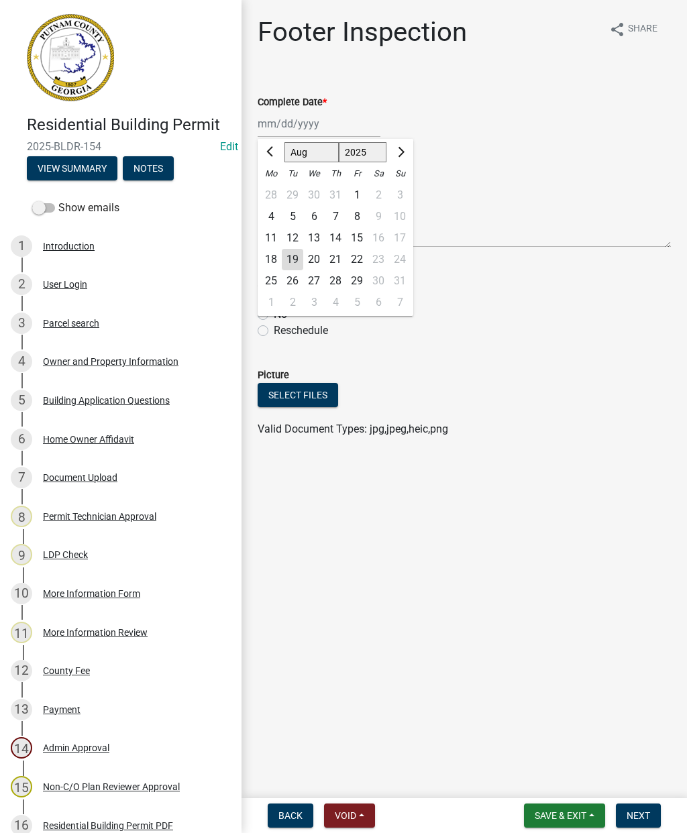
click at [301, 256] on div "19" at bounding box center [292, 259] width 21 height 21
type input "08/19/2025"
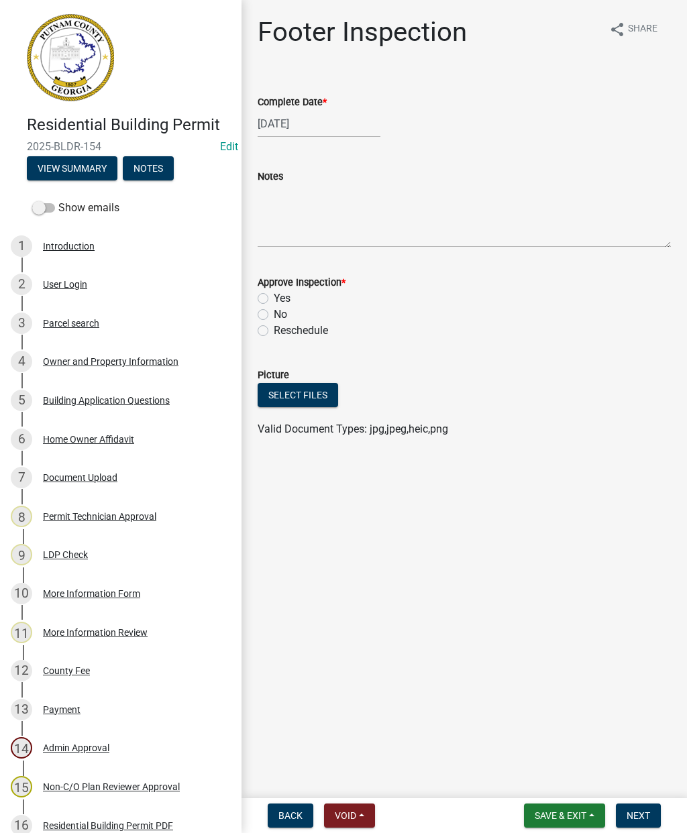
click at [270, 296] on div "Yes" at bounding box center [463, 298] width 413 height 16
click at [274, 302] on label "Yes" at bounding box center [282, 298] width 17 height 16
click at [274, 299] on input "Yes" at bounding box center [278, 294] width 9 height 9
radio input "true"
click at [654, 807] on button "Next" at bounding box center [638, 815] width 45 height 24
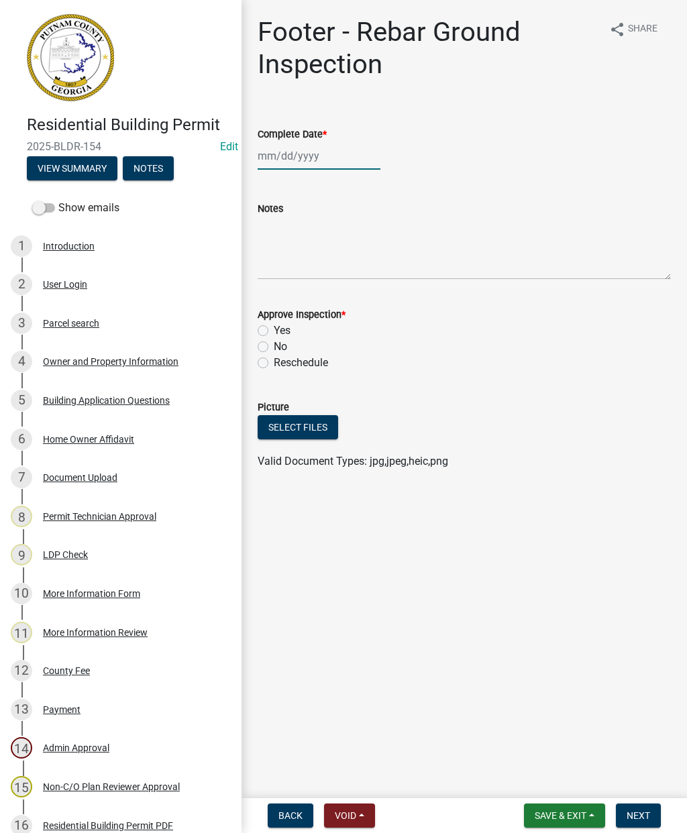
click at [313, 160] on div at bounding box center [318, 155] width 123 height 27
select select "8"
select select "2025"
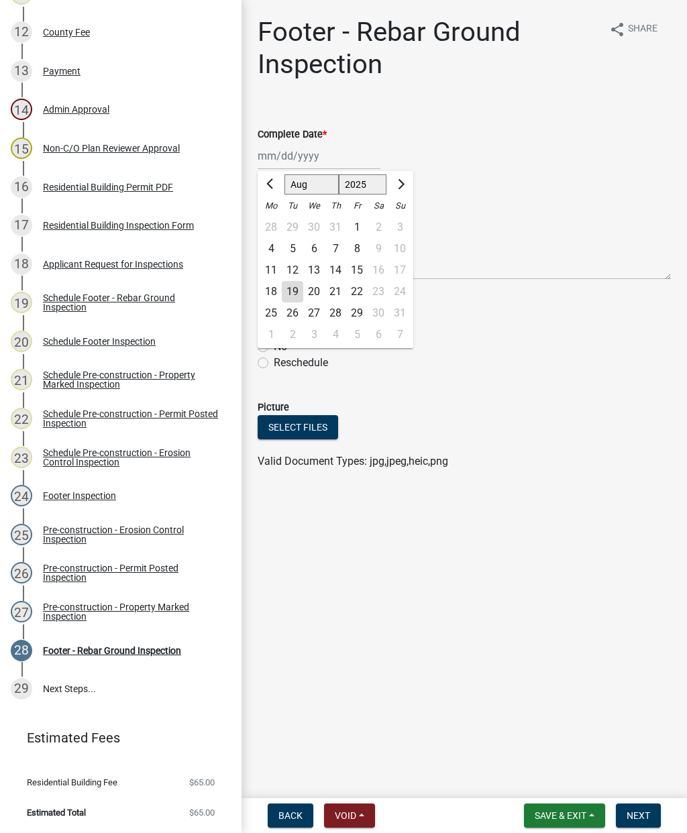
scroll to position [638, 0]
click at [129, 263] on div "Applicant Request for Inspections" at bounding box center [113, 264] width 140 height 9
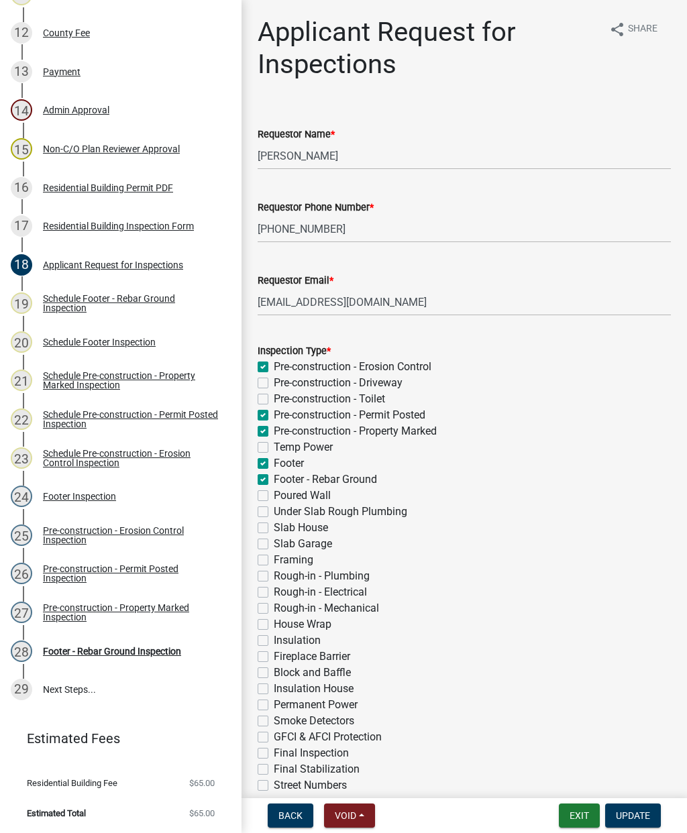
click at [274, 477] on label "Footer - Rebar Ground" at bounding box center [325, 479] width 103 height 16
click at [274, 477] on input "Footer - Rebar Ground" at bounding box center [278, 475] width 9 height 9
checkbox input "false"
checkbox input "true"
checkbox input "false"
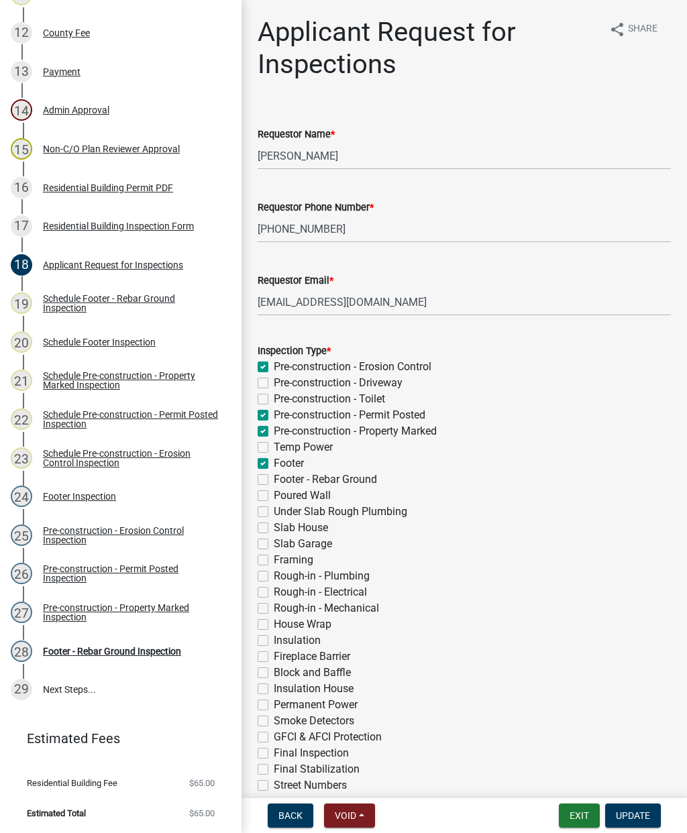
checkbox input "false"
checkbox input "true"
checkbox input "false"
checkbox input "true"
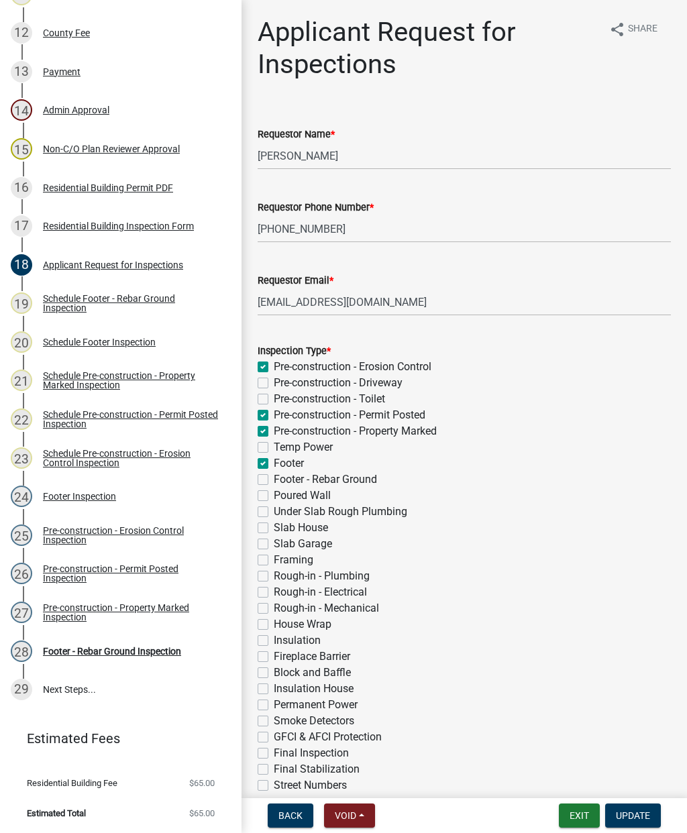
checkbox input "false"
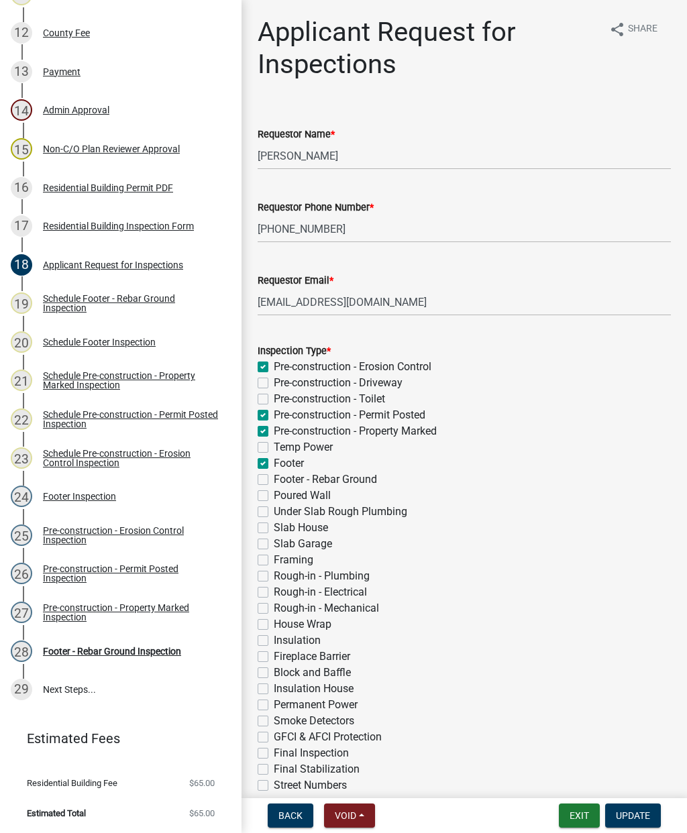
checkbox input "false"
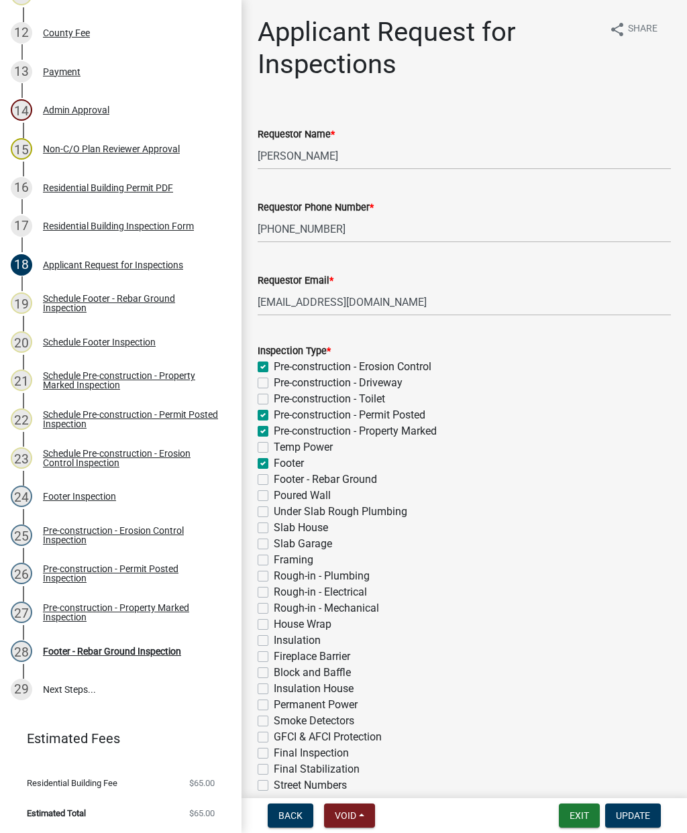
checkbox input "false"
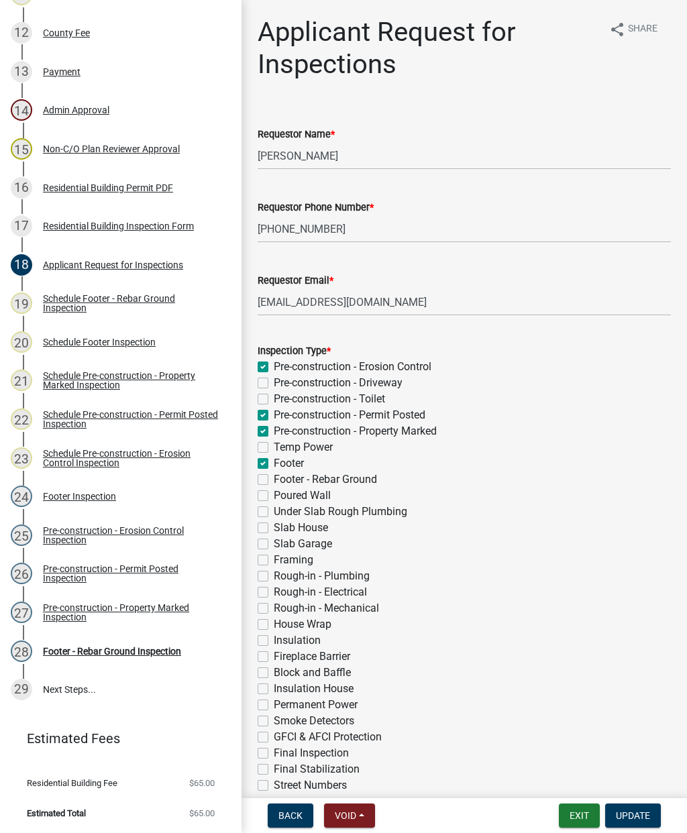
checkbox input "false"
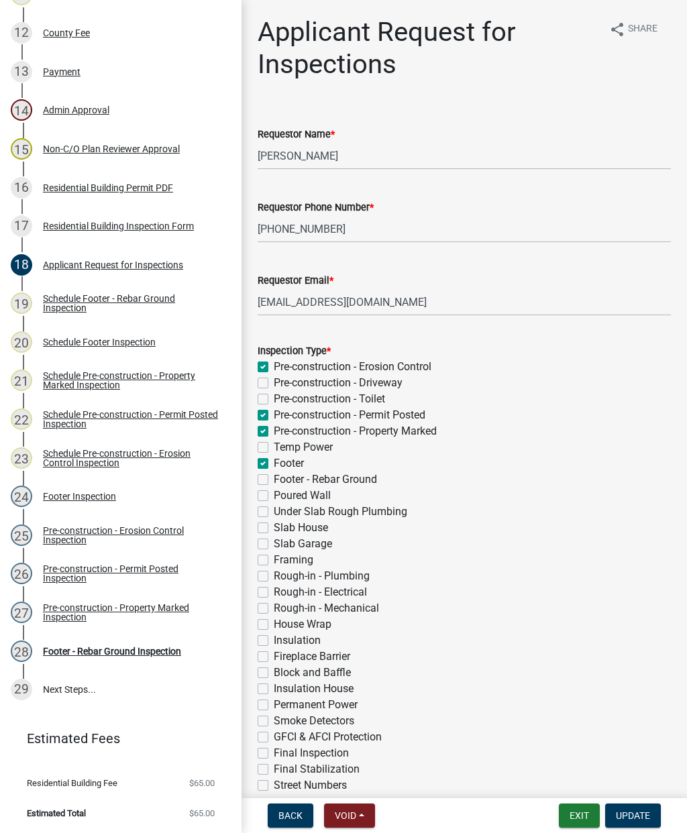
checkbox input "false"
click at [650, 817] on button "Update" at bounding box center [633, 815] width 56 height 24
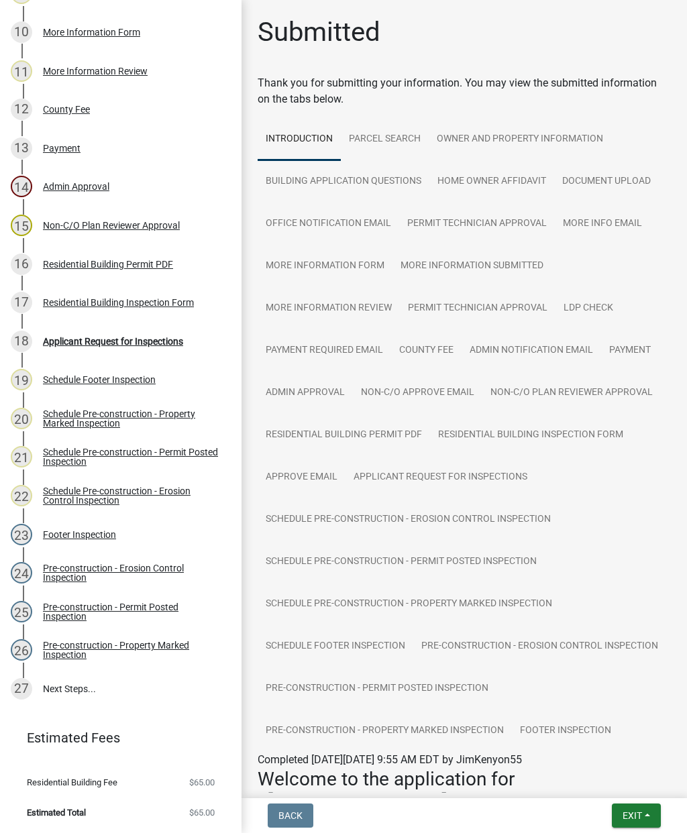
scroll to position [0, 0]
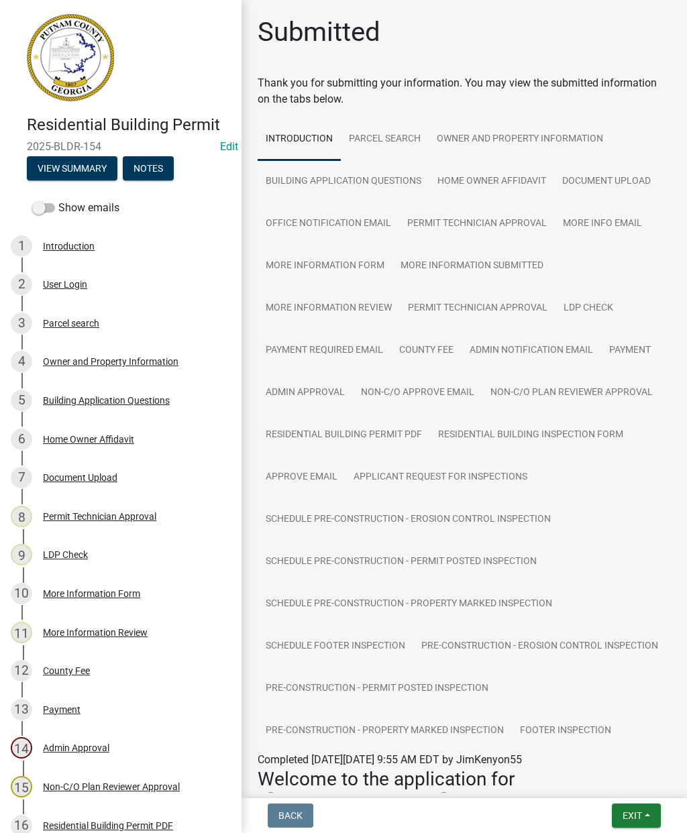
click at [646, 812] on button "Exit" at bounding box center [635, 815] width 49 height 24
click at [617, 780] on button "Save & Exit" at bounding box center [607, 780] width 107 height 32
